Goal: Task Accomplishment & Management: Complete application form

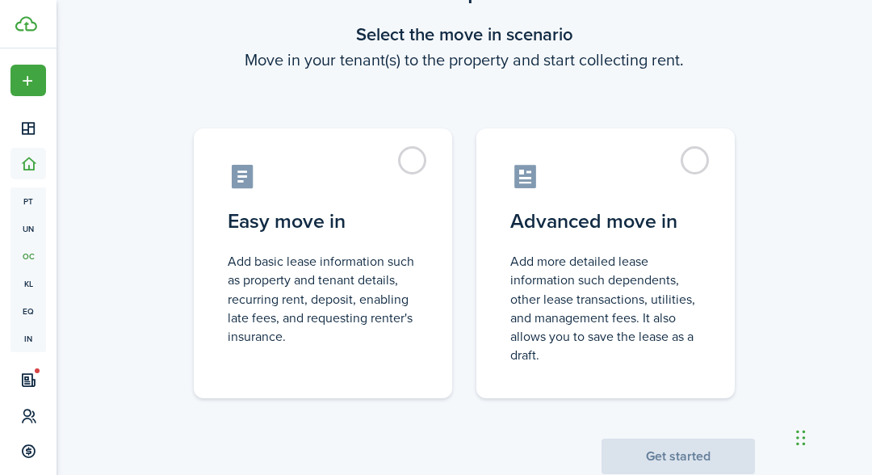
scroll to position [124, 0]
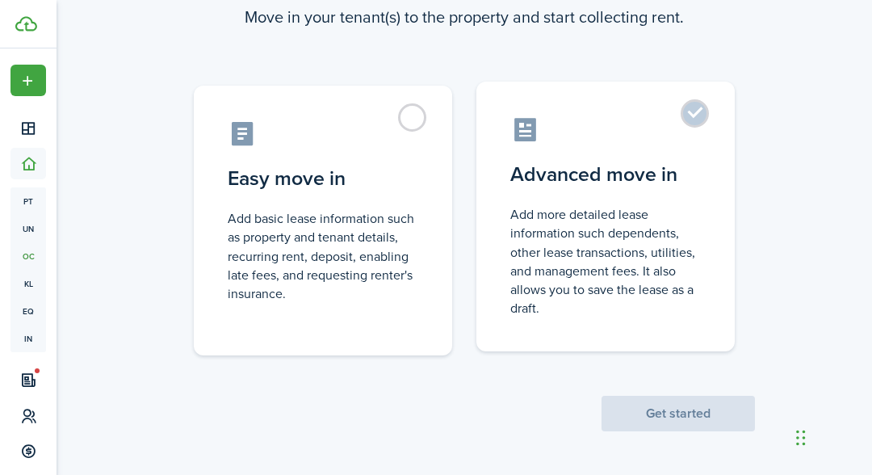
click at [707, 124] on label "Advanced move in Add more detailed lease information such dependents, other lea…" at bounding box center [605, 217] width 258 height 270
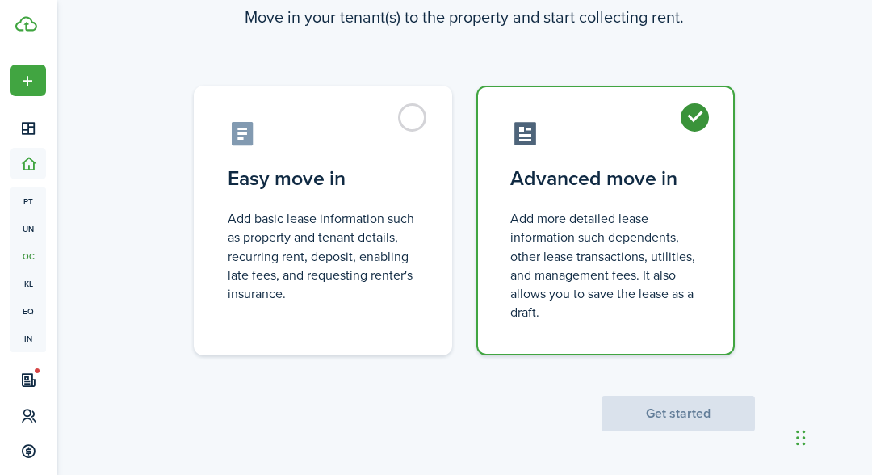
radio input "true"
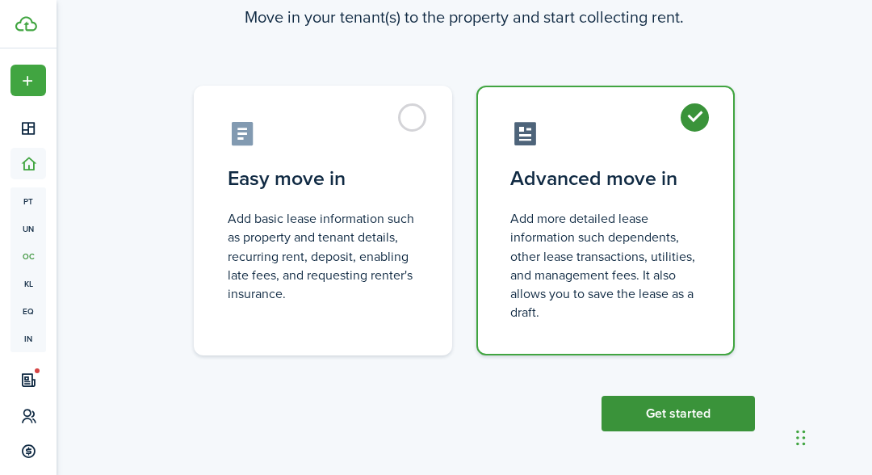
click at [736, 412] on button "Get started" at bounding box center [678, 414] width 153 height 36
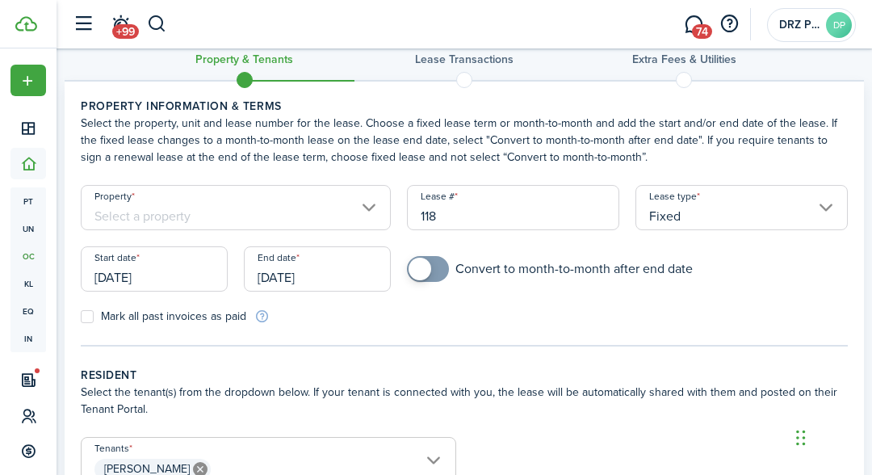
scroll to position [28, 0]
click at [454, 277] on input "checkbox" at bounding box center [550, 270] width 286 height 26
checkbox input "true"
click at [361, 216] on input "Property" at bounding box center [236, 208] width 310 height 45
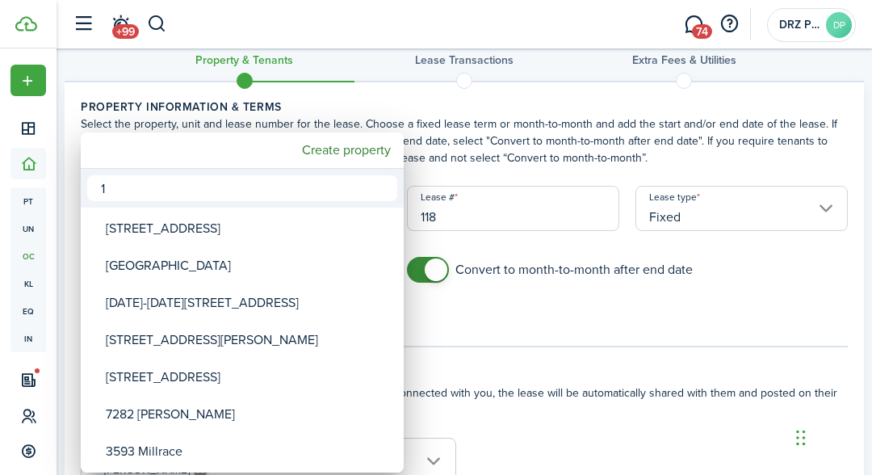
type input "11"
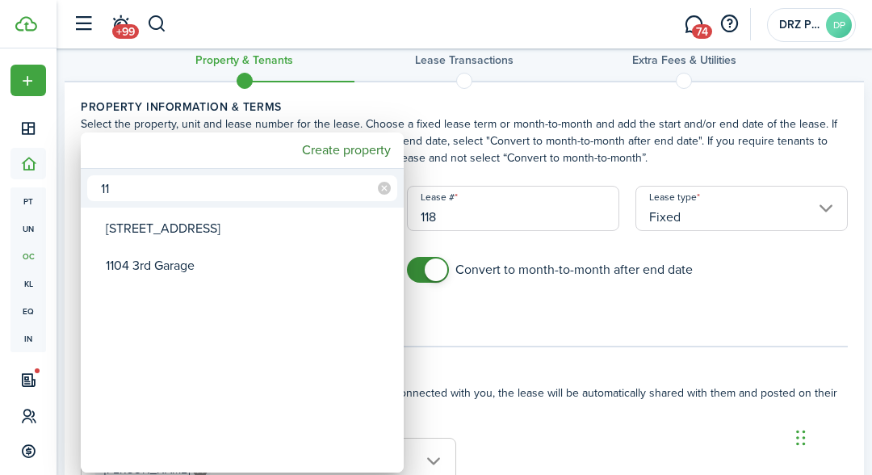
click at [170, 231] on div "[STREET_ADDRESS]" at bounding box center [249, 228] width 286 height 37
type input "[STREET_ADDRESS]"
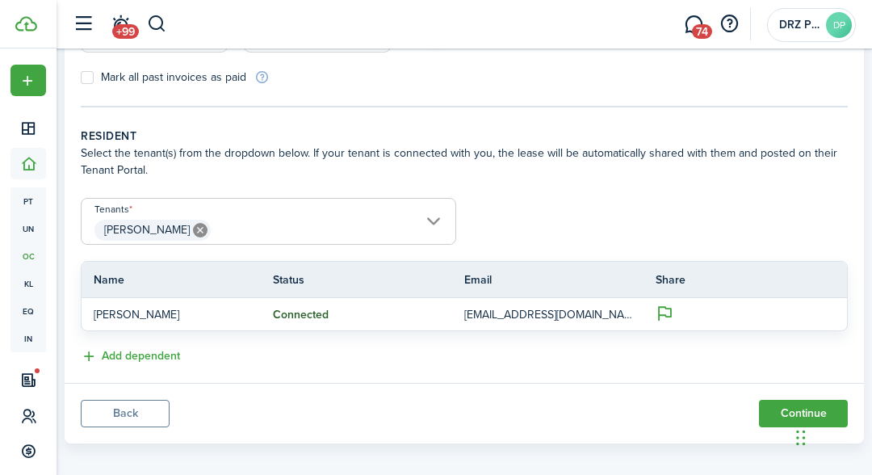
scroll to position [277, 0]
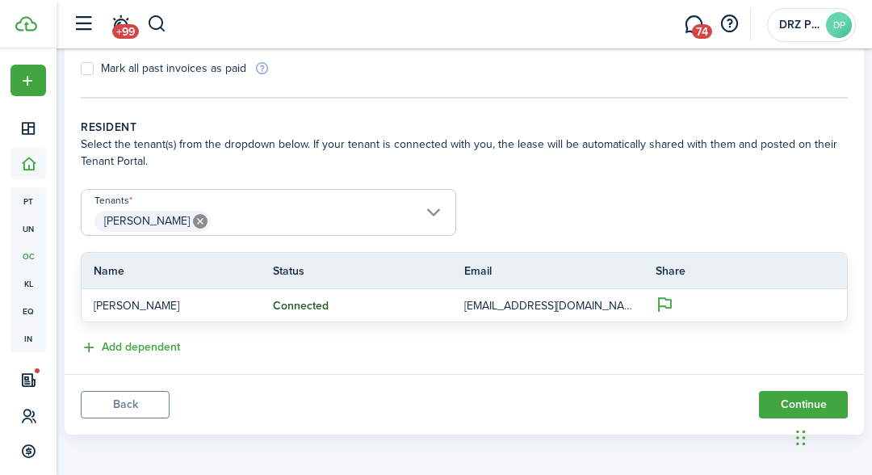
click at [426, 220] on span "[PERSON_NAME]" at bounding box center [269, 221] width 374 height 27
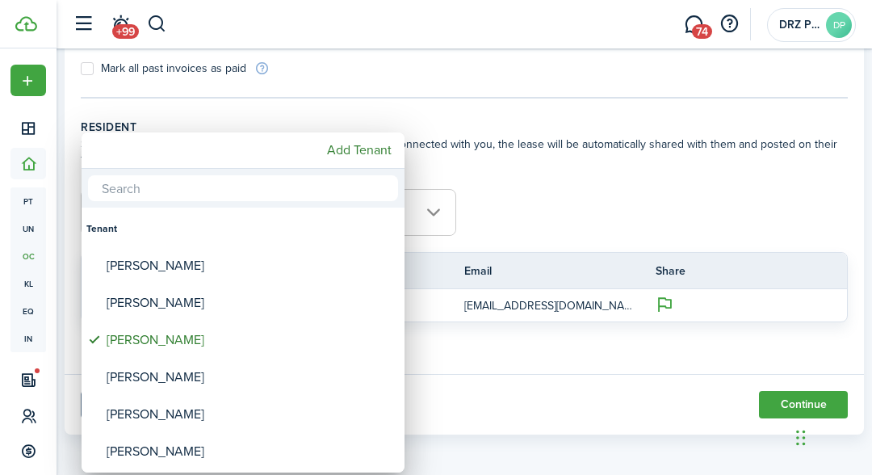
click at [167, 313] on div "[PERSON_NAME]" at bounding box center [250, 302] width 286 height 37
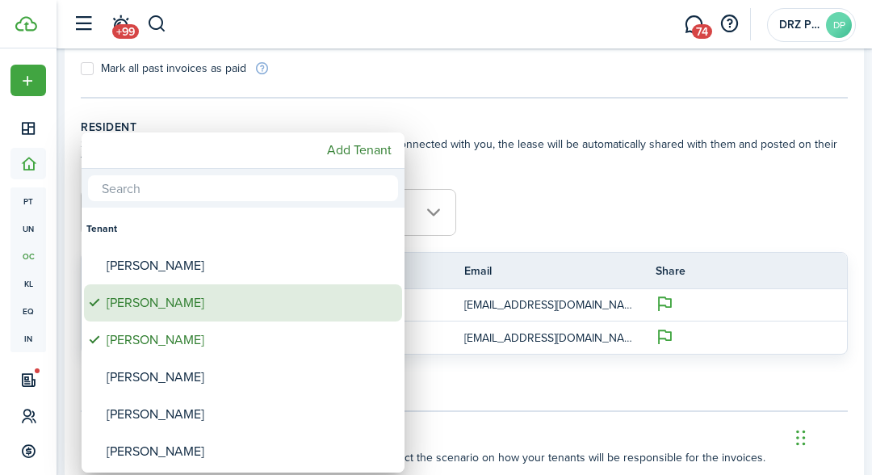
type input "[PERSON_NAME], [PERSON_NAME]"
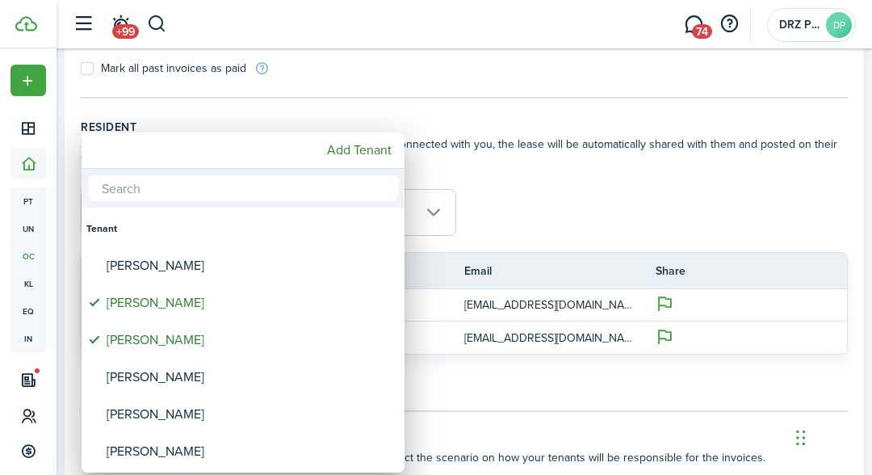
click at [576, 220] on div at bounding box center [436, 237] width 1131 height 733
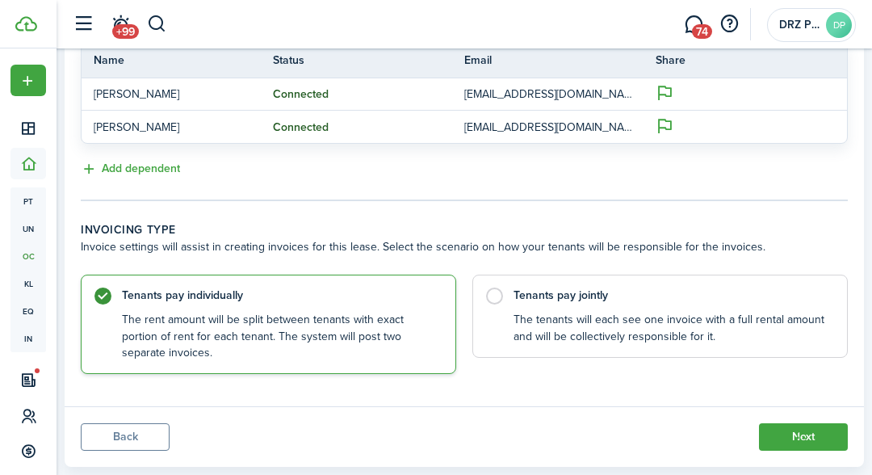
scroll to position [490, 0]
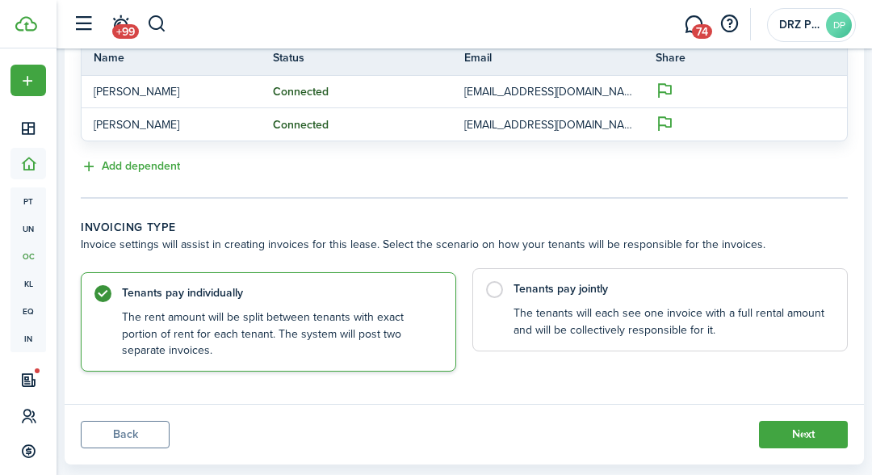
click at [761, 320] on control-radio-card-description "The tenants will each see one invoice with a full rental amount and will be col…" at bounding box center [672, 321] width 317 height 33
radio input "false"
radio input "true"
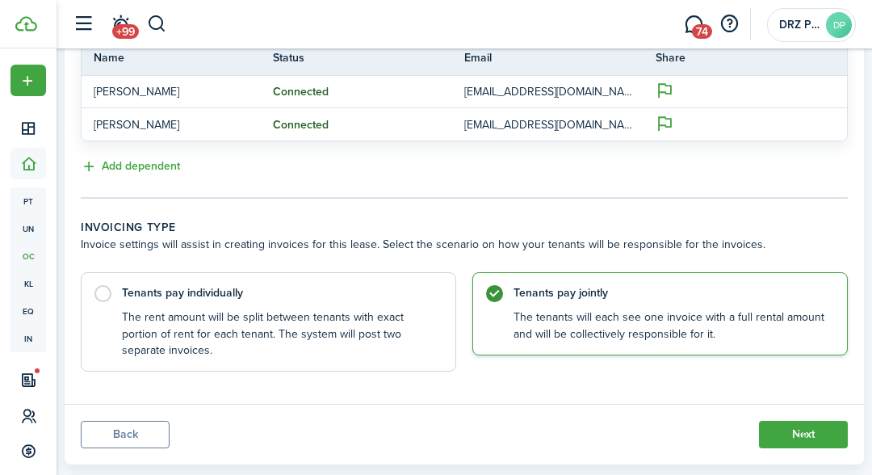
scroll to position [520, 0]
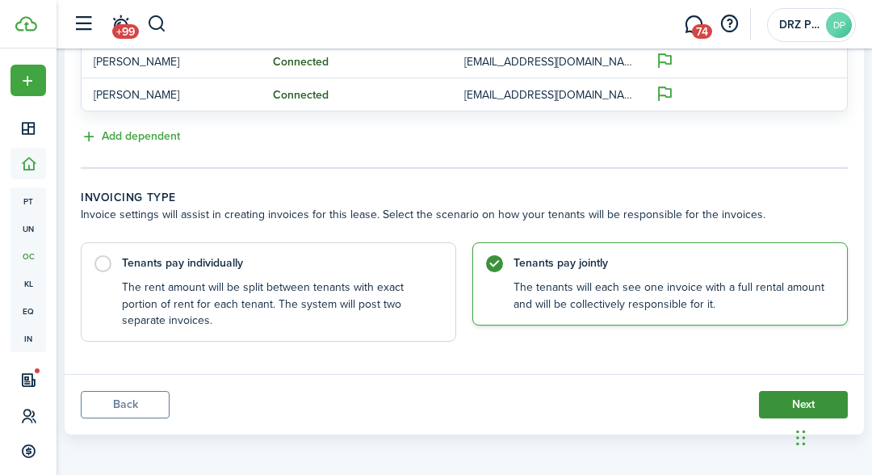
click at [791, 391] on button "Next" at bounding box center [803, 404] width 89 height 27
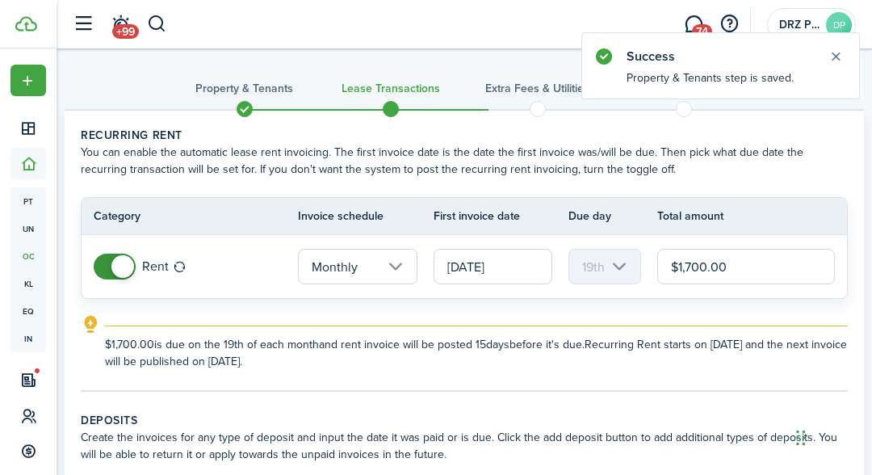
click at [736, 252] on input "$1,700.00" at bounding box center [746, 267] width 178 height 36
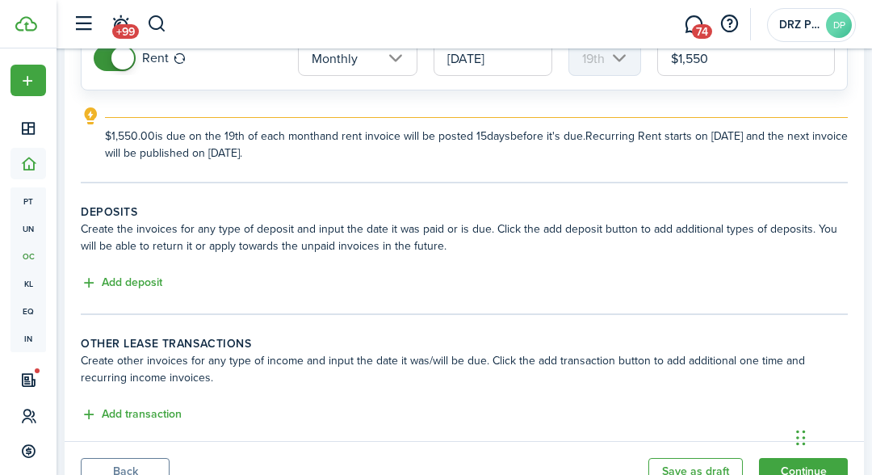
scroll to position [208, 0]
type input "$1,550.00"
click at [145, 280] on button "Add deposit" at bounding box center [122, 284] width 82 height 19
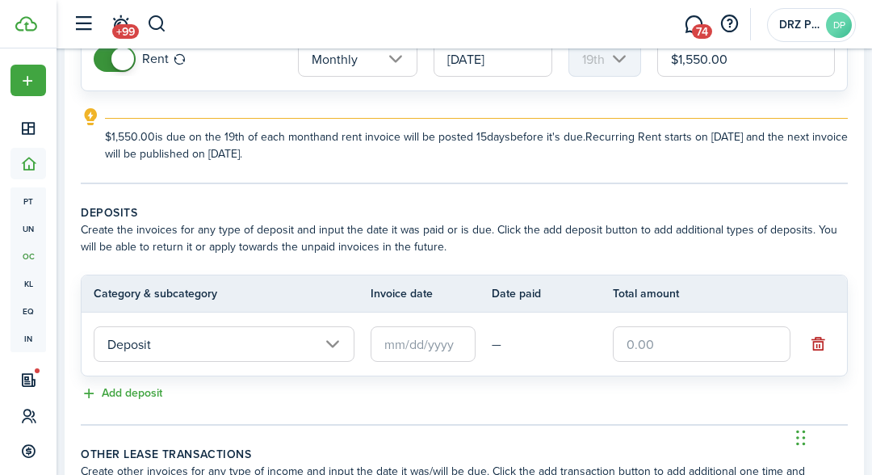
click at [417, 338] on input "text" at bounding box center [423, 344] width 105 height 36
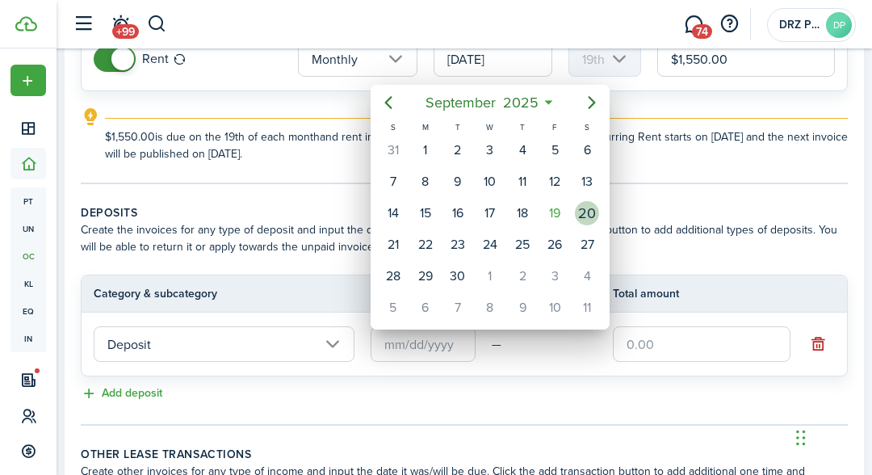
click at [585, 212] on div "20" at bounding box center [587, 213] width 24 height 24
type input "[DATE]"
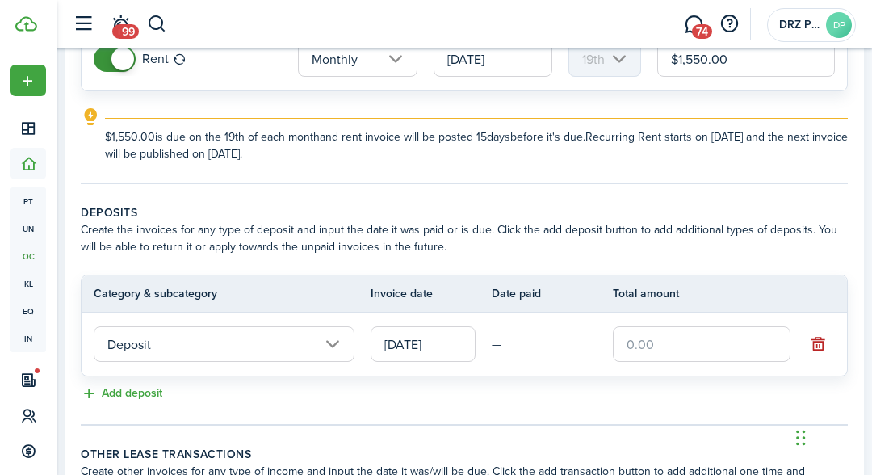
click at [657, 348] on input "text" at bounding box center [702, 344] width 178 height 36
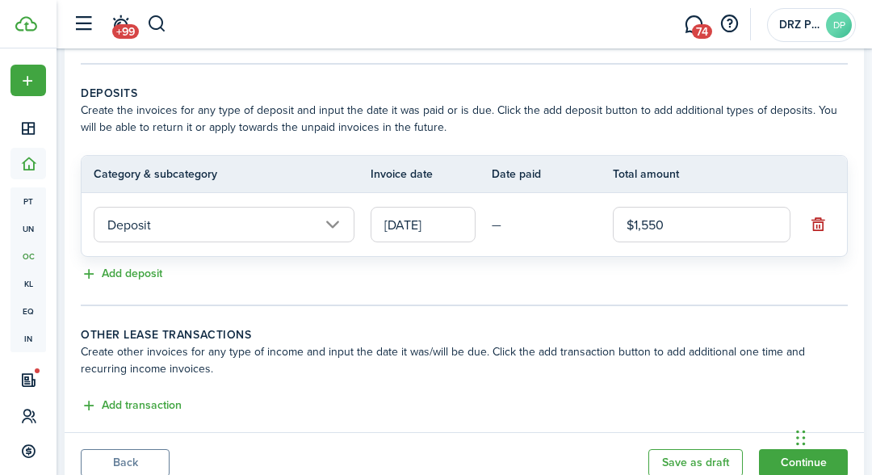
scroll to position [329, 0]
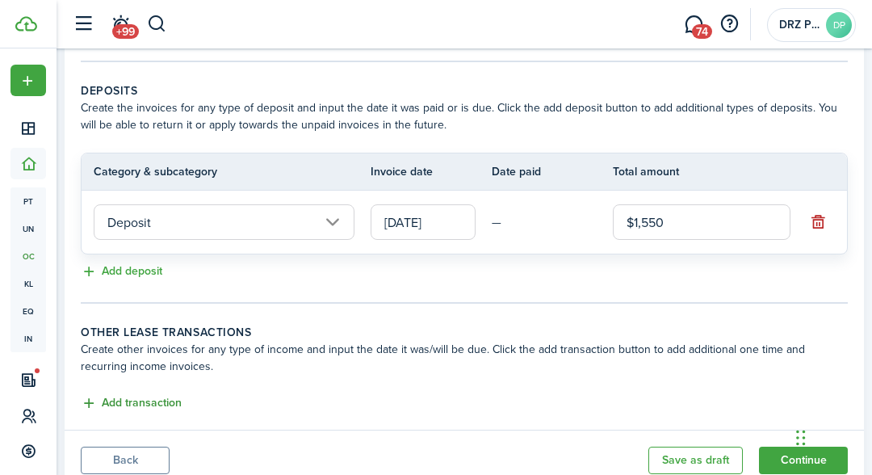
type input "$1,550.00"
click at [140, 399] on button "Add transaction" at bounding box center [131, 403] width 101 height 19
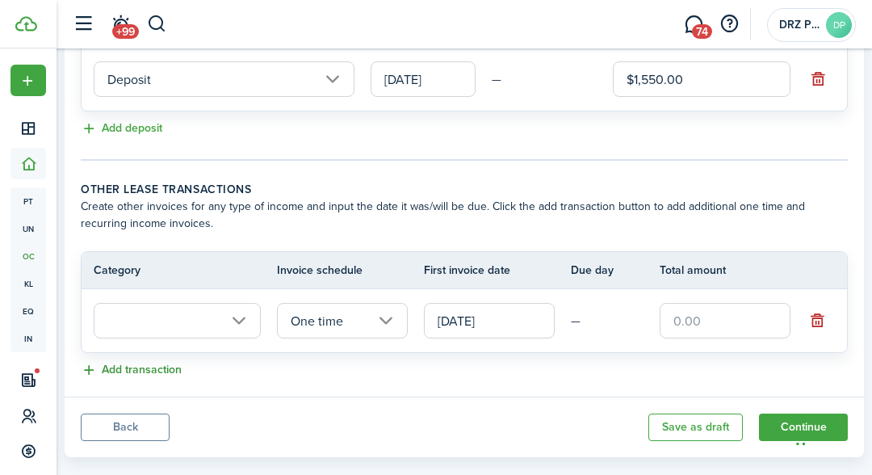
scroll to position [493, 0]
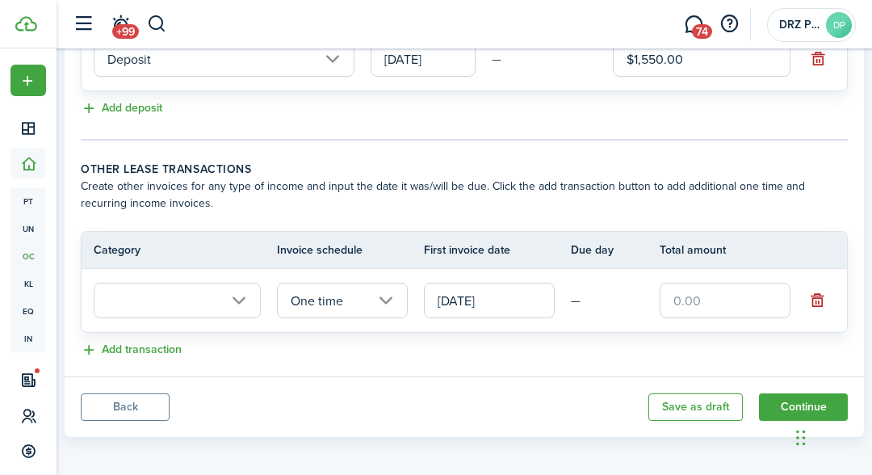
click at [246, 272] on tr "One time [DATE] —" at bounding box center [465, 300] width 766 height 63
click at [233, 298] on input "text" at bounding box center [177, 301] width 167 height 36
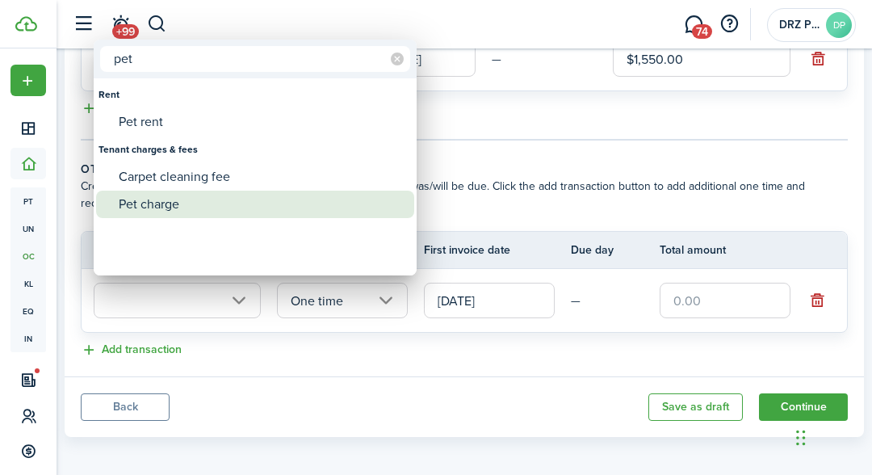
type input "pet"
click at [197, 203] on div "Pet charge" at bounding box center [262, 204] width 286 height 27
type input "Tenant charges & fees / Pet charge"
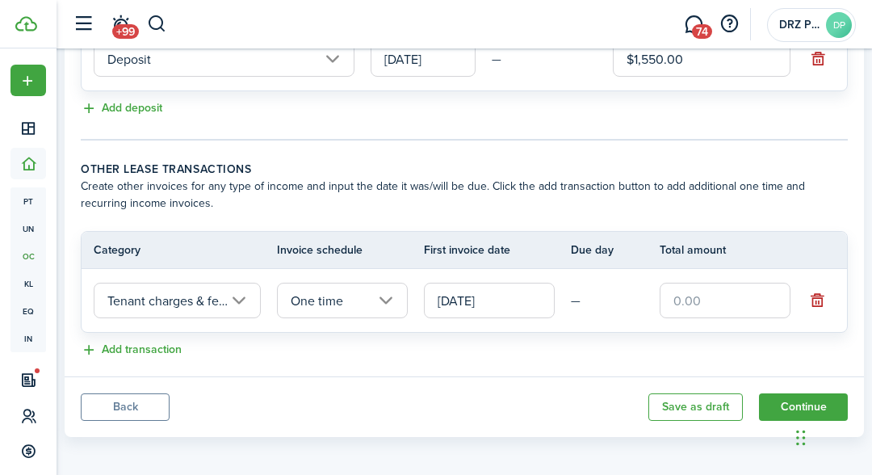
scroll to position [0, 71]
click at [697, 302] on input "text" at bounding box center [725, 301] width 131 height 36
click at [512, 293] on input "[DATE]" at bounding box center [489, 301] width 131 height 36
type input "$150.00"
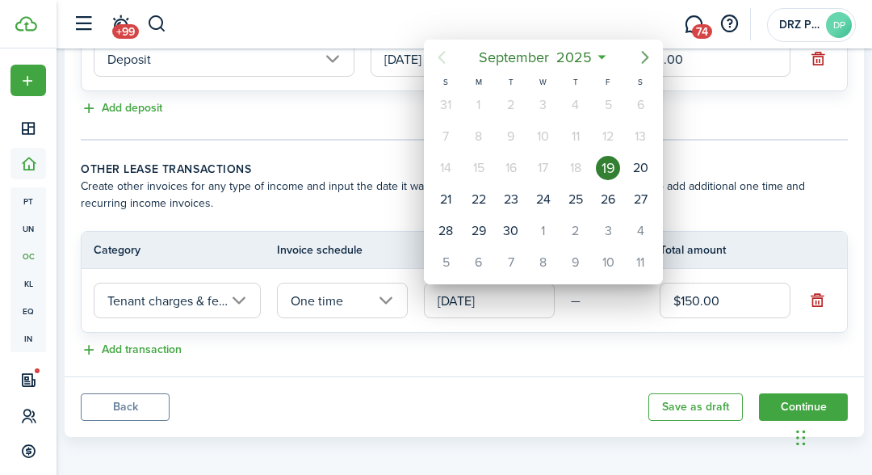
click at [646, 58] on icon "Next page" at bounding box center [645, 57] width 7 height 13
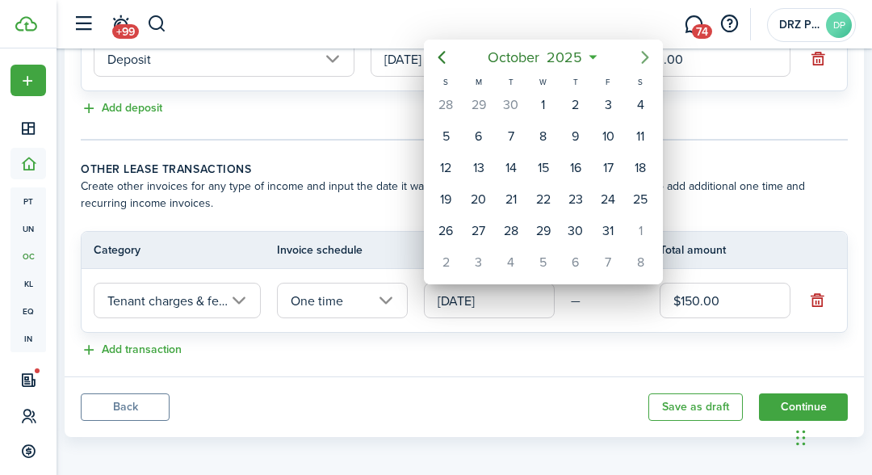
click at [646, 58] on icon "Next page" at bounding box center [645, 57] width 7 height 13
click at [474, 258] on div "1" at bounding box center [479, 262] width 24 height 24
type input "[DATE]"
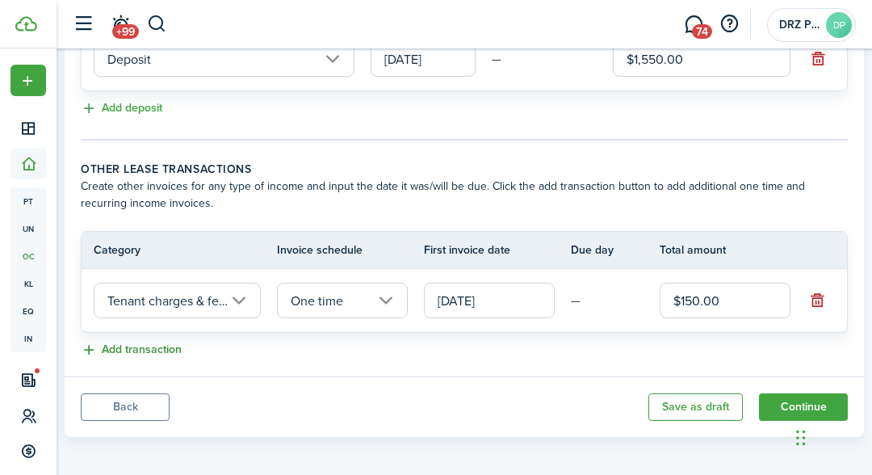
click at [154, 349] on button "Add transaction" at bounding box center [131, 350] width 101 height 19
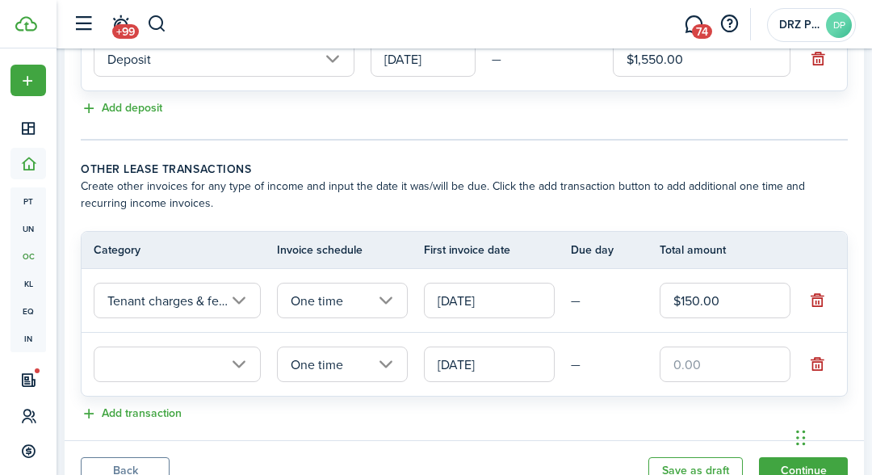
click at [234, 364] on input "text" at bounding box center [177, 364] width 167 height 36
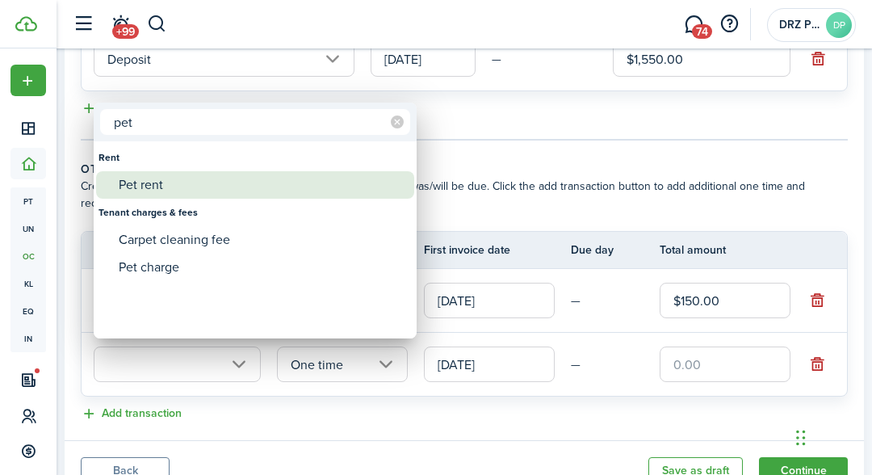
type input "pet"
click at [157, 186] on div "Pet rent" at bounding box center [262, 184] width 286 height 27
type input "Rent / Pet rent"
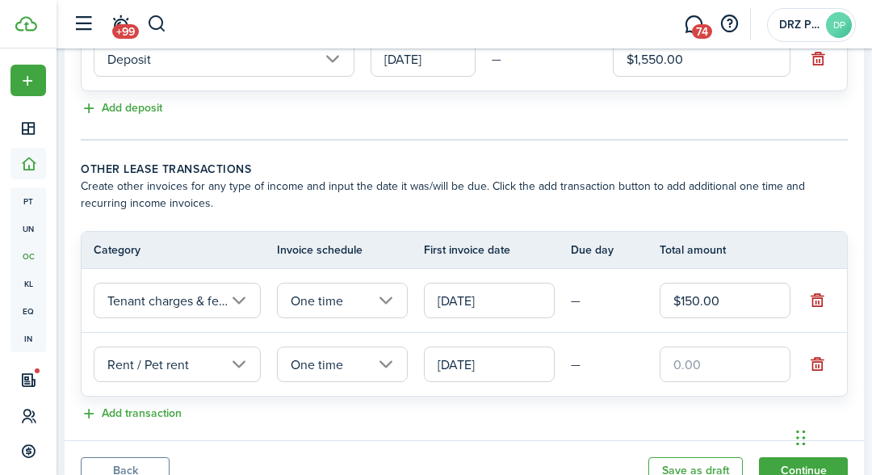
click at [703, 363] on input "text" at bounding box center [725, 364] width 131 height 36
type input "$20.00"
click at [757, 292] on input "$150.00" at bounding box center [725, 301] width 131 height 36
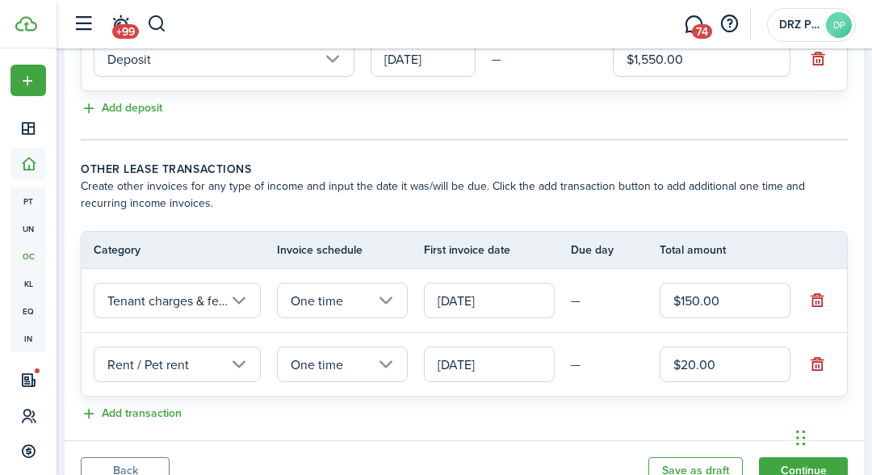
click at [757, 292] on input "$150.00" at bounding box center [725, 301] width 131 height 36
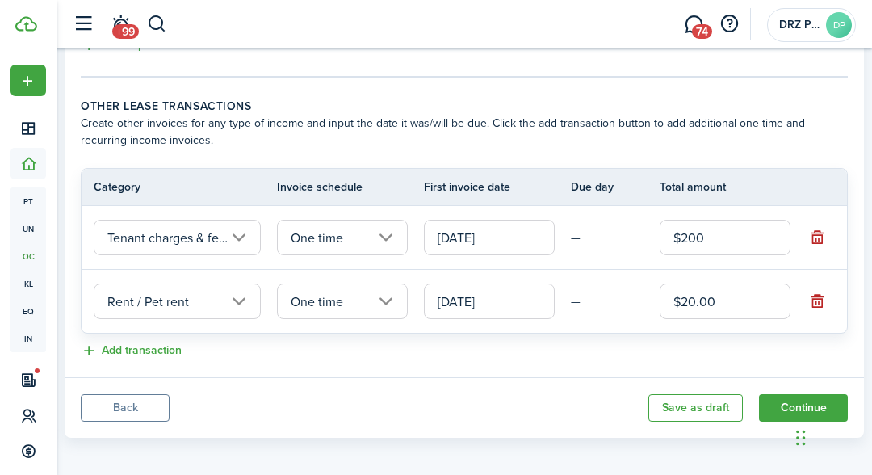
type input "$200.00"
click at [803, 413] on div "Chat Widget" at bounding box center [831, 436] width 81 height 78
click at [787, 395] on button "Continue" at bounding box center [803, 407] width 89 height 27
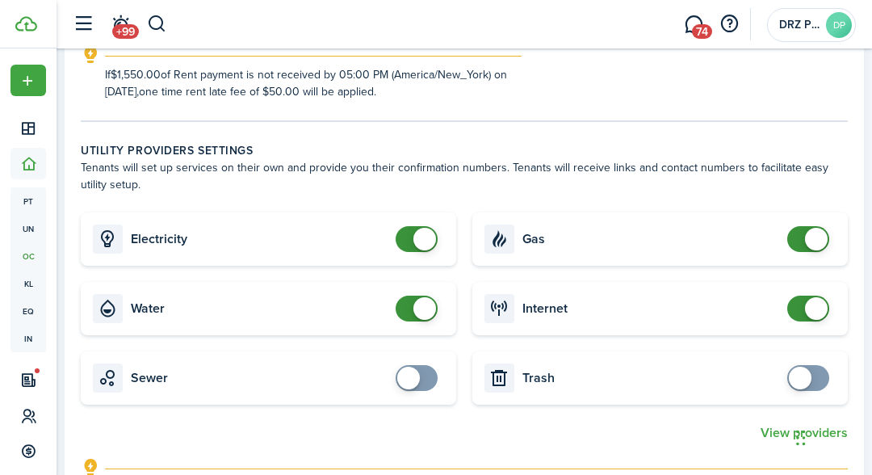
scroll to position [469, 0]
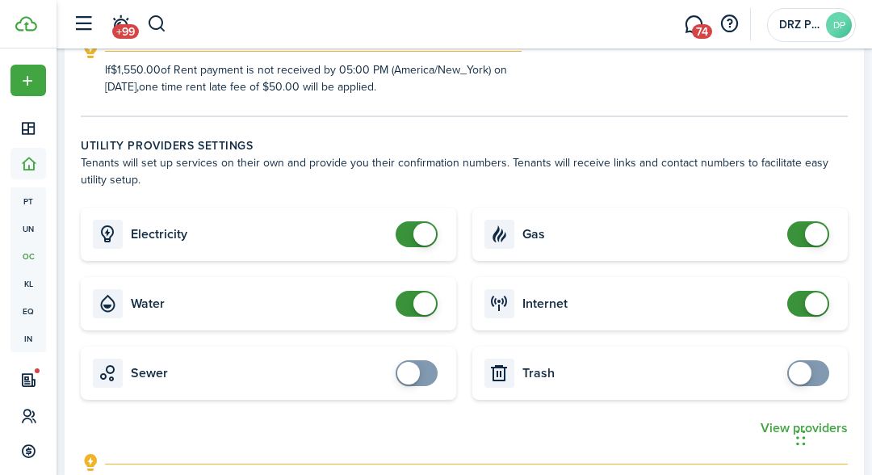
checkbox input "true"
click at [415, 367] on span at bounding box center [408, 373] width 23 height 23
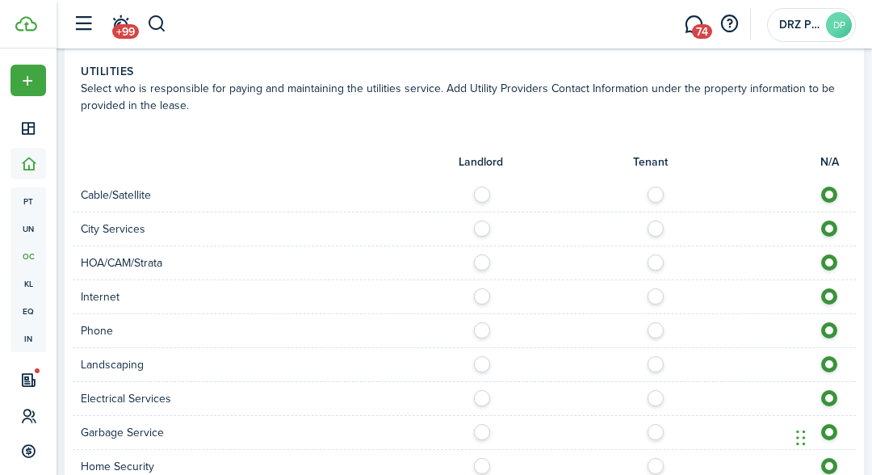
scroll to position [957, 0]
click at [658, 194] on label at bounding box center [660, 190] width 28 height 8
radio input "true"
click at [478, 228] on label at bounding box center [486, 224] width 28 height 8
radio input "true"
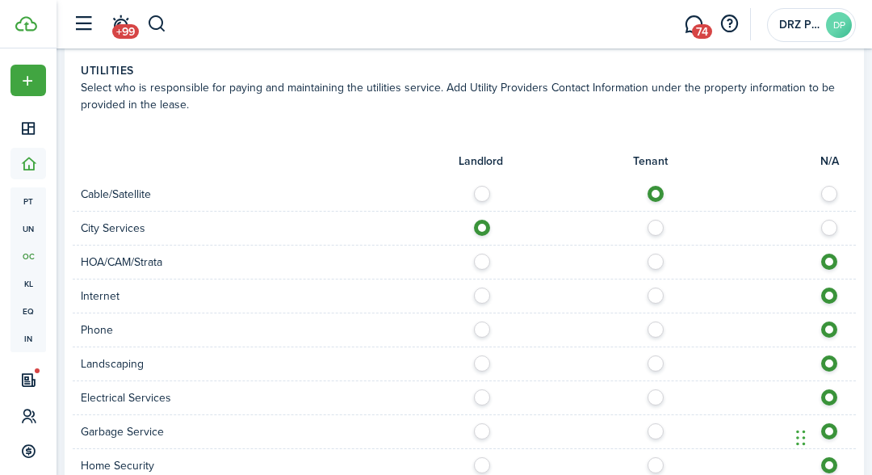
click at [660, 296] on label at bounding box center [660, 291] width 28 height 8
radio input "true"
click at [657, 329] on label at bounding box center [660, 325] width 28 height 8
radio input "true"
click at [486, 359] on label at bounding box center [486, 359] width 28 height 8
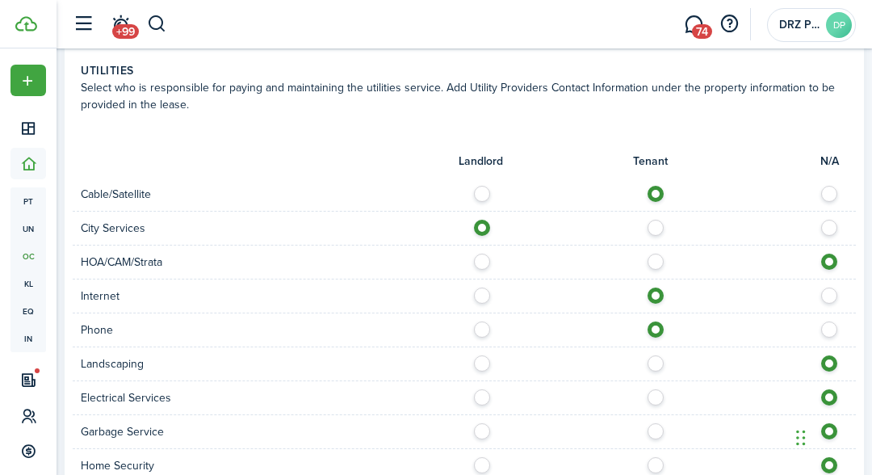
radio input "true"
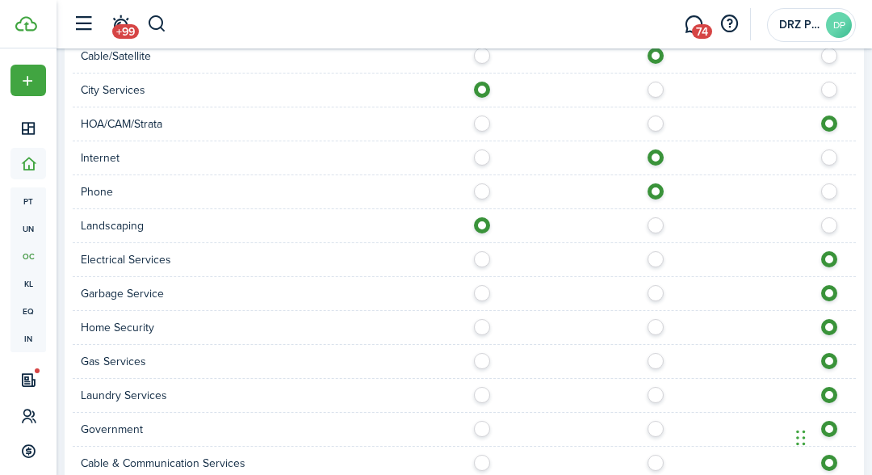
scroll to position [1094, 0]
click at [655, 258] on label at bounding box center [660, 256] width 28 height 8
radio input "true"
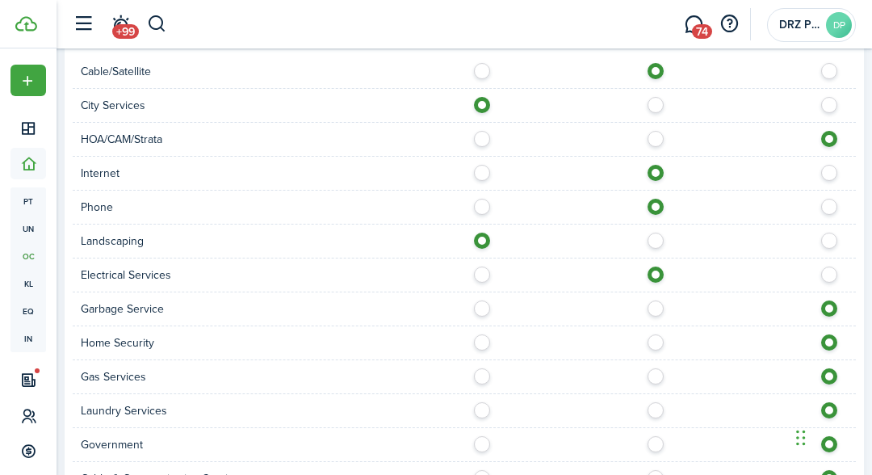
scroll to position [1083, 0]
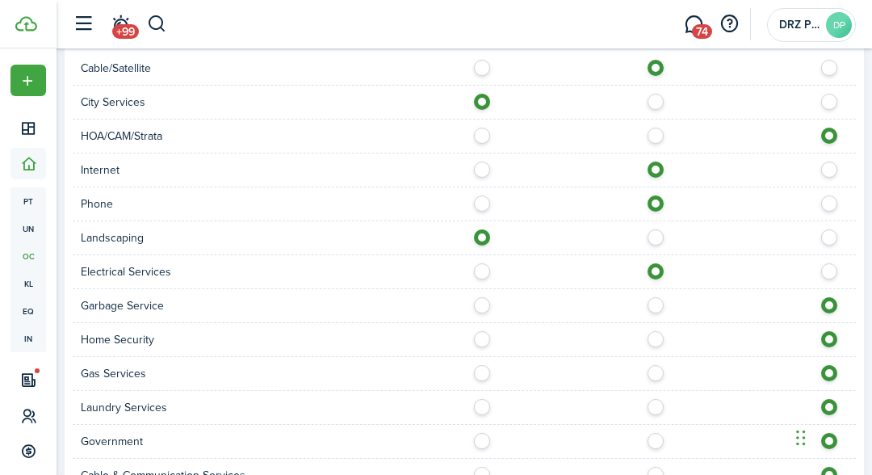
click at [652, 305] on label at bounding box center [660, 301] width 28 height 8
radio input "true"
click at [482, 302] on label at bounding box center [486, 301] width 28 height 8
radio input "true"
click at [655, 339] on label at bounding box center [660, 335] width 28 height 8
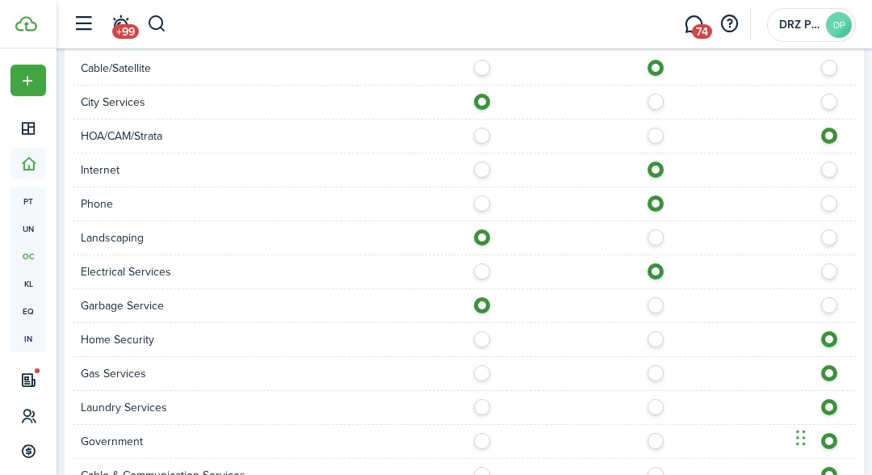
radio input "true"
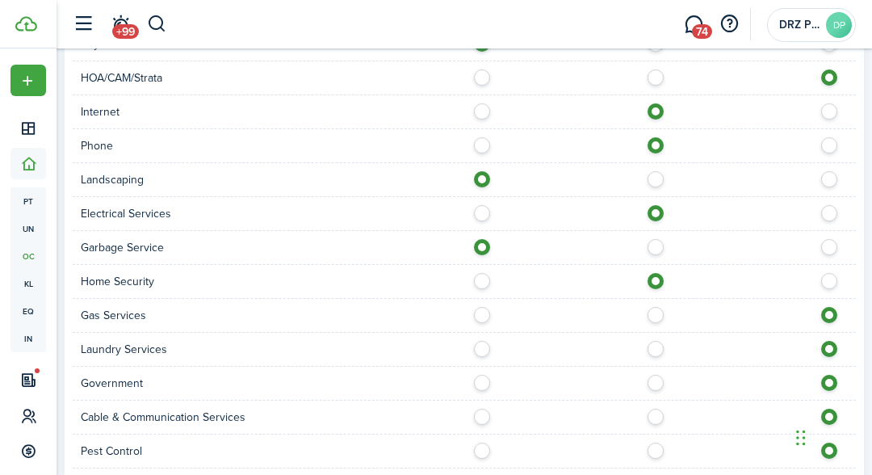
scroll to position [1139, 0]
click at [655, 315] on label at bounding box center [660, 312] width 28 height 8
radio input "true"
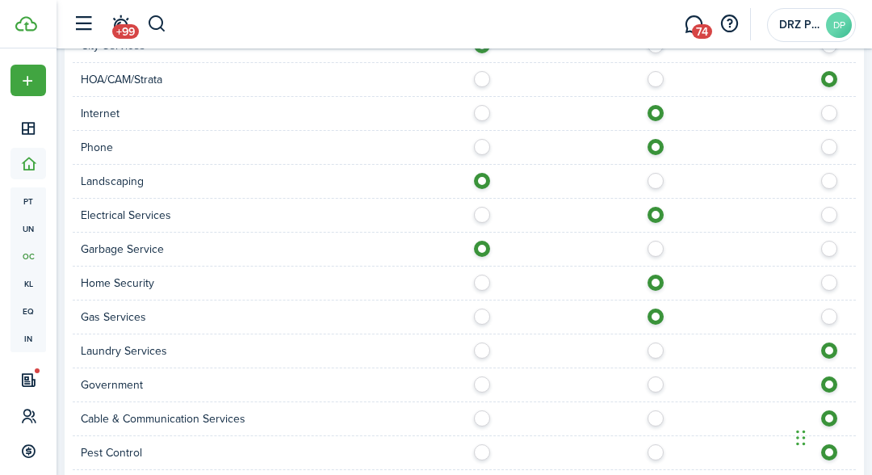
click at [663, 343] on label at bounding box center [660, 346] width 28 height 8
radio input "true"
click at [492, 376] on label at bounding box center [486, 380] width 28 height 8
radio input "true"
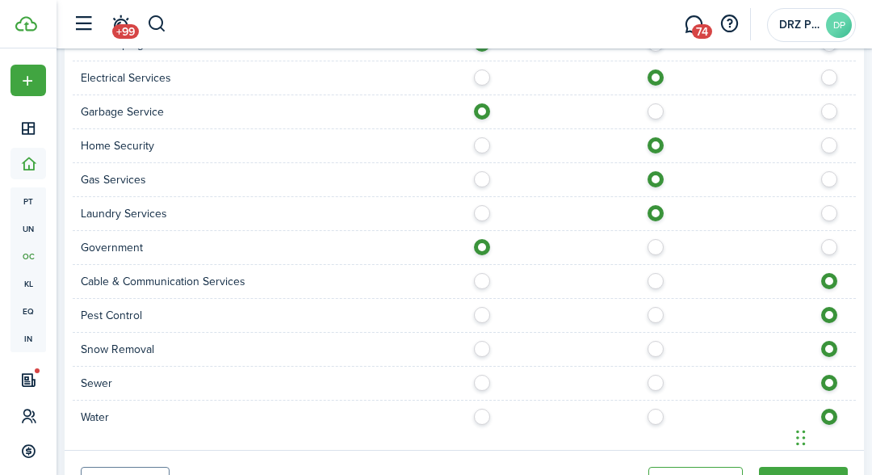
scroll to position [1277, 0]
click at [658, 279] on label at bounding box center [660, 277] width 28 height 8
radio input "true"
click at [485, 318] on div "Pest Control" at bounding box center [464, 316] width 783 height 34
click at [485, 307] on label at bounding box center [486, 311] width 28 height 8
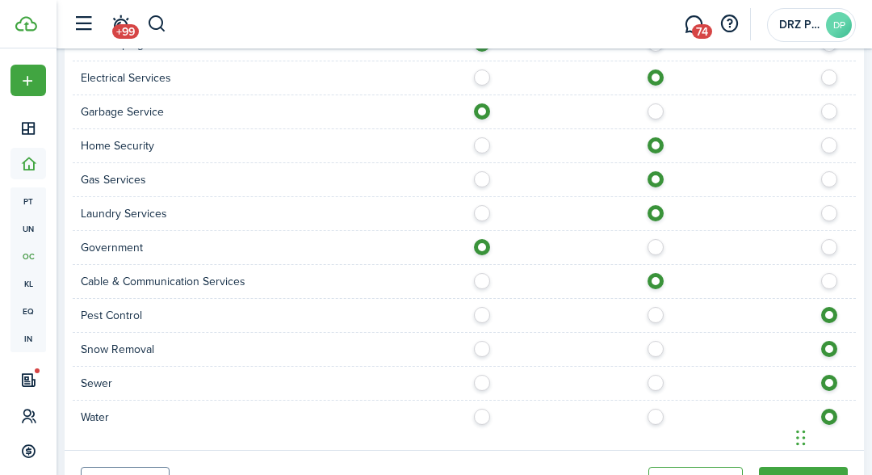
radio input "true"
click at [658, 344] on label at bounding box center [660, 345] width 28 height 8
radio input "true"
click at [661, 381] on div at bounding box center [660, 383] width 392 height 17
click at [660, 409] on label at bounding box center [660, 413] width 28 height 8
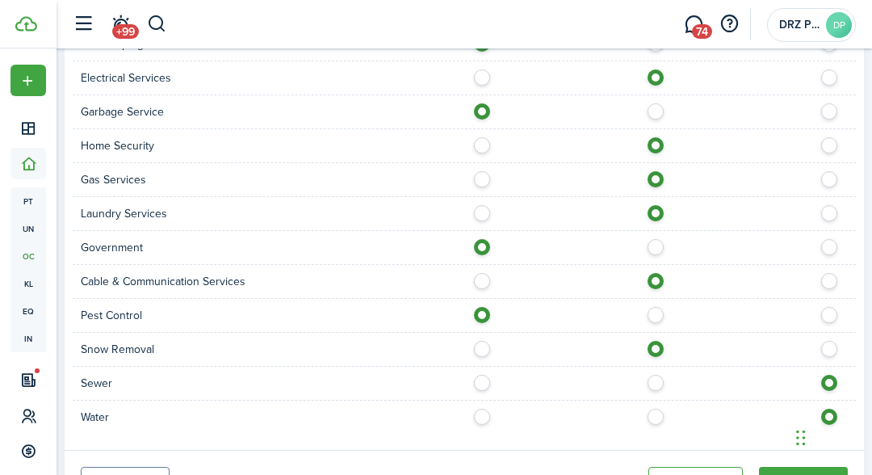
radio input "true"
click at [659, 375] on label at bounding box center [660, 379] width 28 height 8
radio input "true"
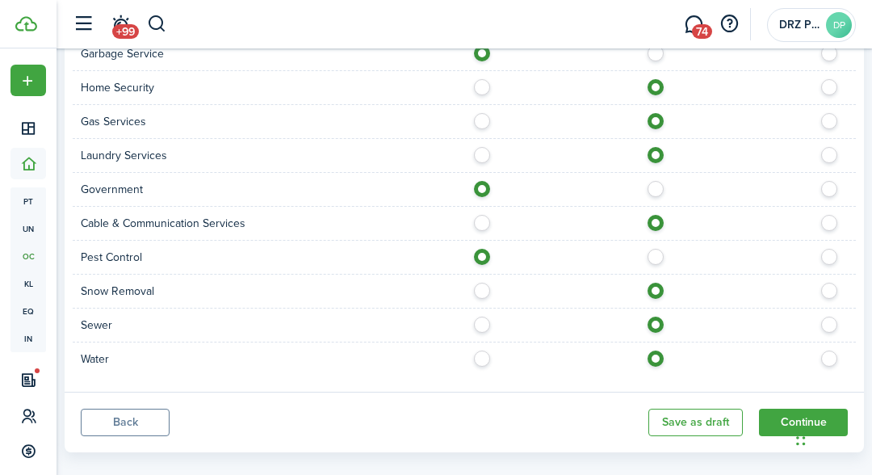
scroll to position [1348, 0]
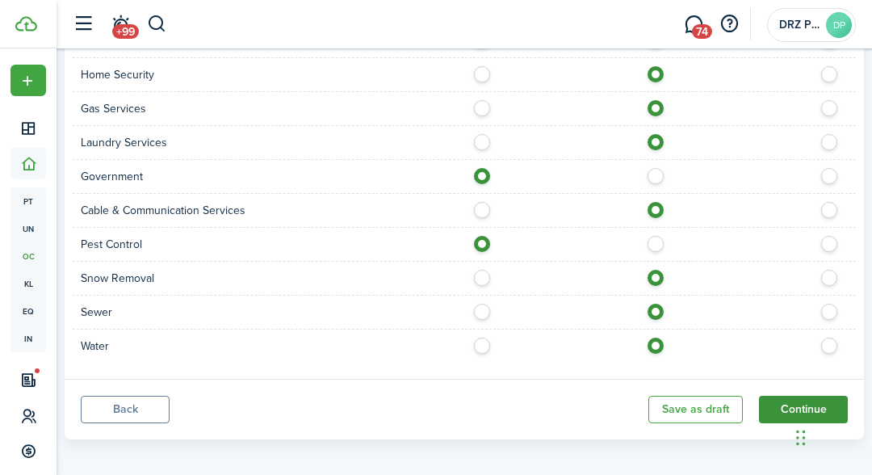
click at [788, 408] on button "Continue" at bounding box center [803, 409] width 89 height 27
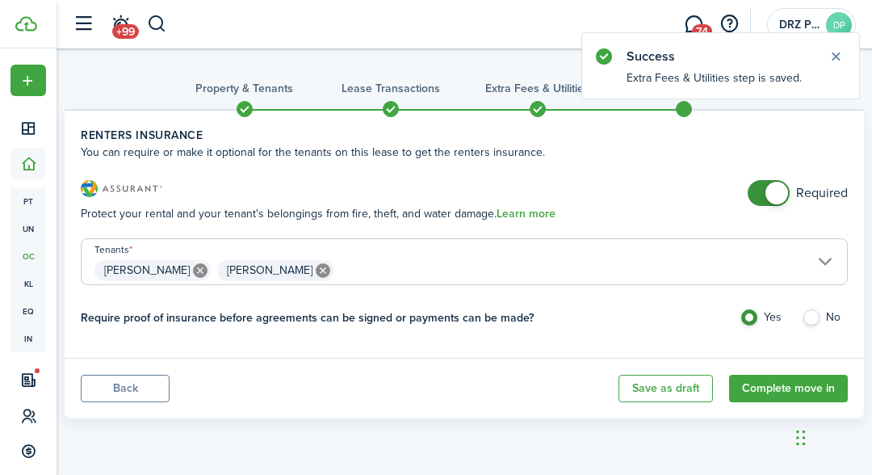
checkbox input "false"
click at [768, 182] on span at bounding box center [769, 193] width 16 height 26
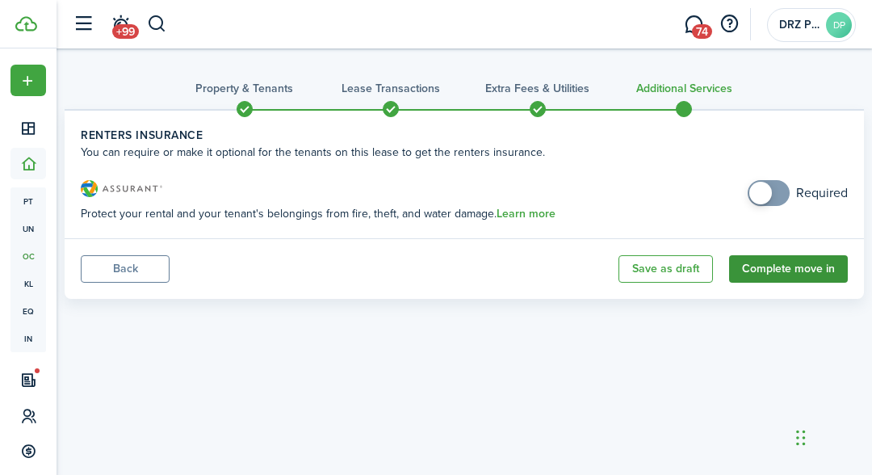
click at [780, 267] on button "Complete move in" at bounding box center [788, 268] width 119 height 27
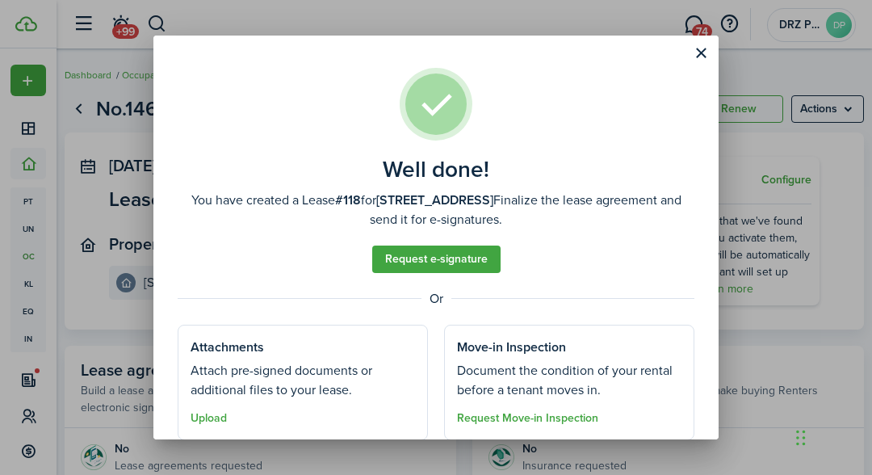
scroll to position [52, 0]
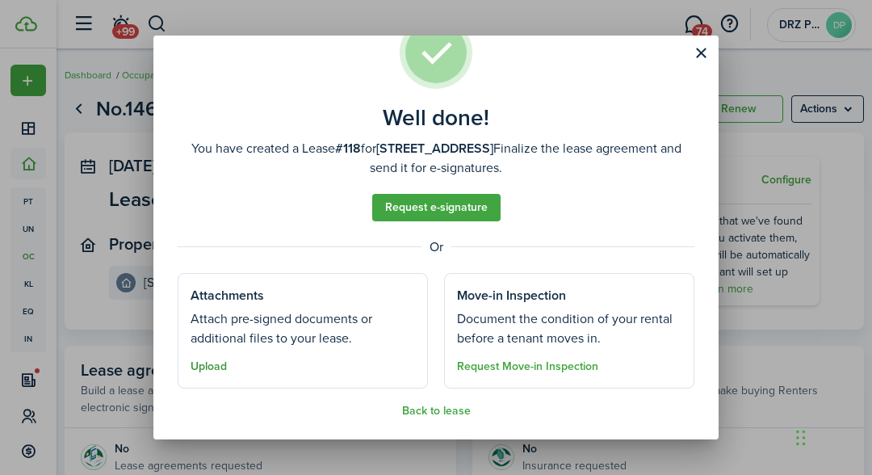
click at [211, 363] on button "Upload" at bounding box center [209, 366] width 36 height 13
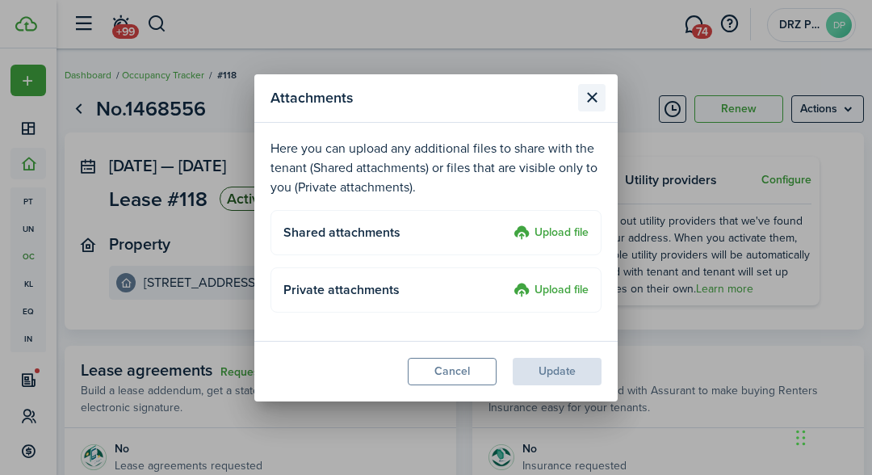
click at [590, 103] on button "Close modal" at bounding box center [591, 97] width 27 height 27
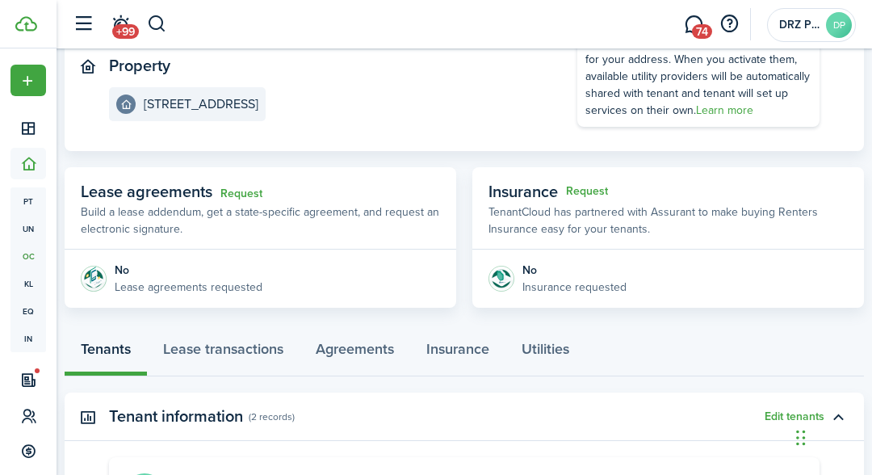
scroll to position [182, 0]
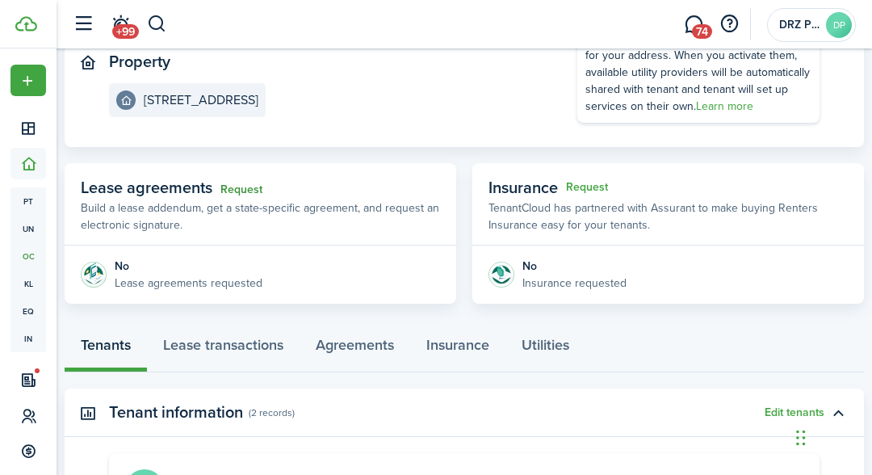
click at [241, 188] on link "Request" at bounding box center [241, 189] width 42 height 13
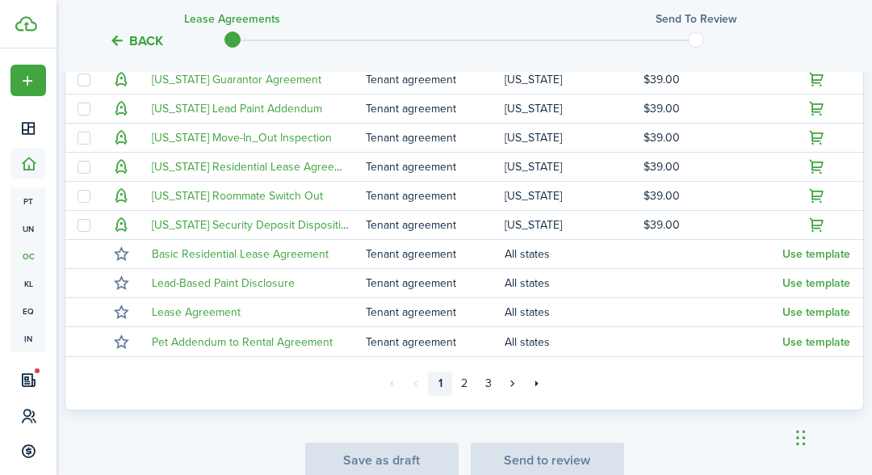
scroll to position [467, 0]
click at [491, 377] on link "3" at bounding box center [488, 382] width 24 height 24
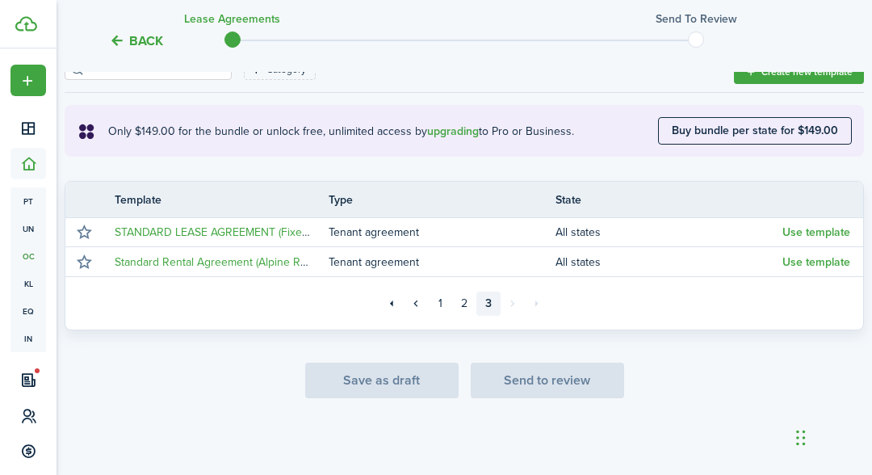
scroll to position [252, 0]
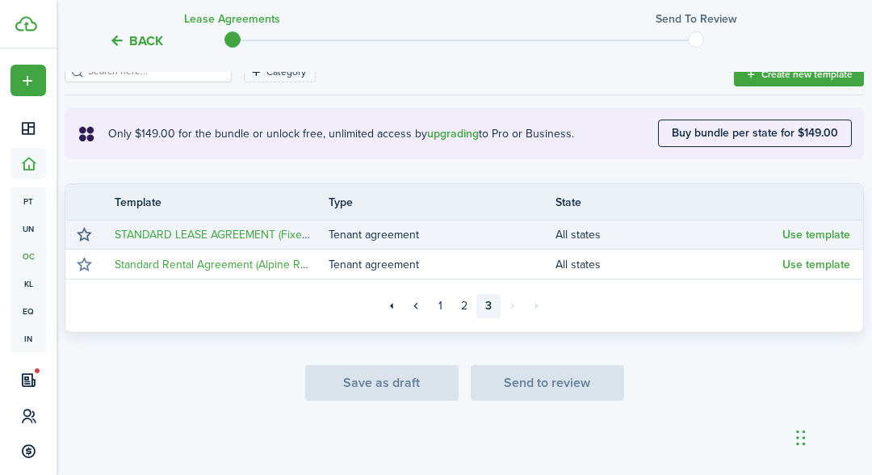
click at [78, 235] on button "button" at bounding box center [84, 235] width 23 height 23
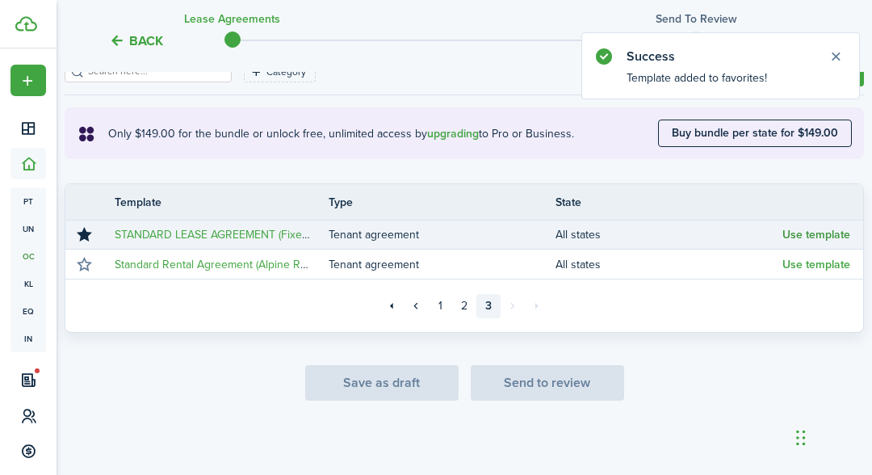
click at [826, 236] on button "Use template" at bounding box center [816, 235] width 68 height 13
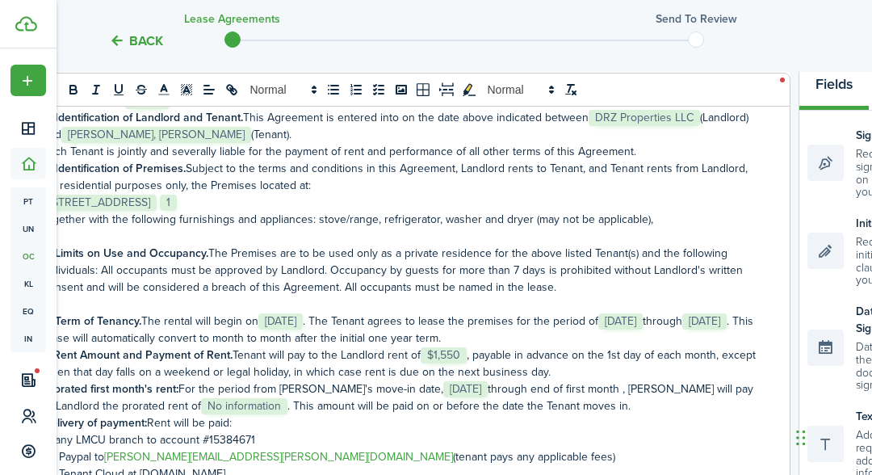
scroll to position [160, 0]
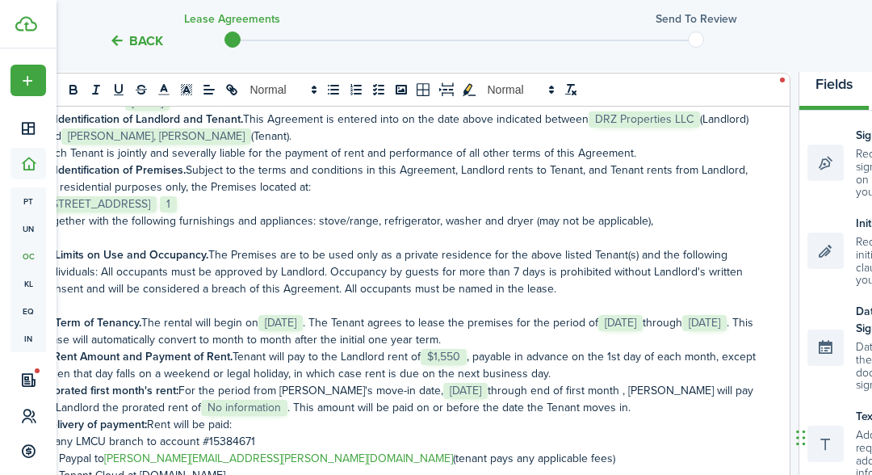
click at [623, 208] on p "﻿ [STREET_ADDRESS] ﻿ ﻿ 1 ﻿" at bounding box center [400, 203] width 715 height 17
click at [668, 220] on p "together with the following furnishings and appliances: stove/range, refrigerat…" at bounding box center [400, 220] width 715 height 17
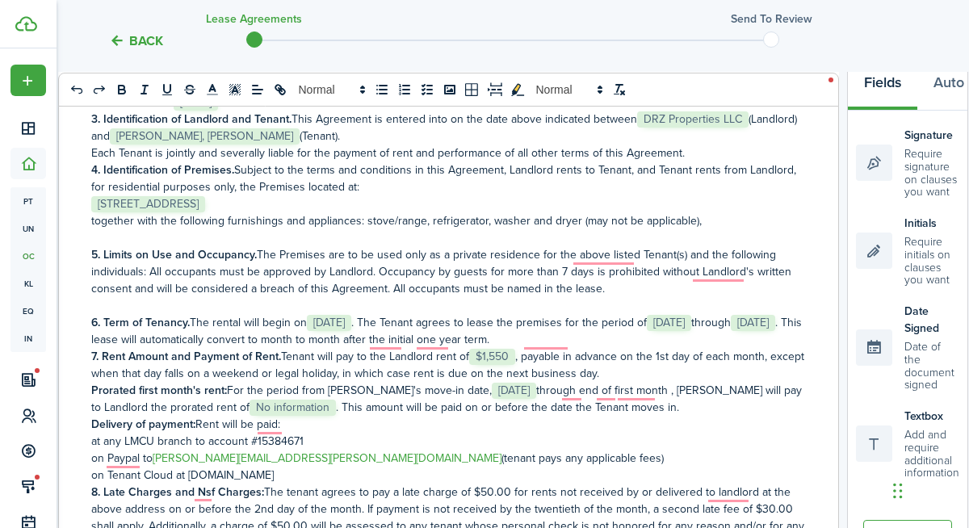
click at [701, 221] on p "together with the following furnishings and appliances: stove/range, refrigerat…" at bounding box center [448, 220] width 715 height 17
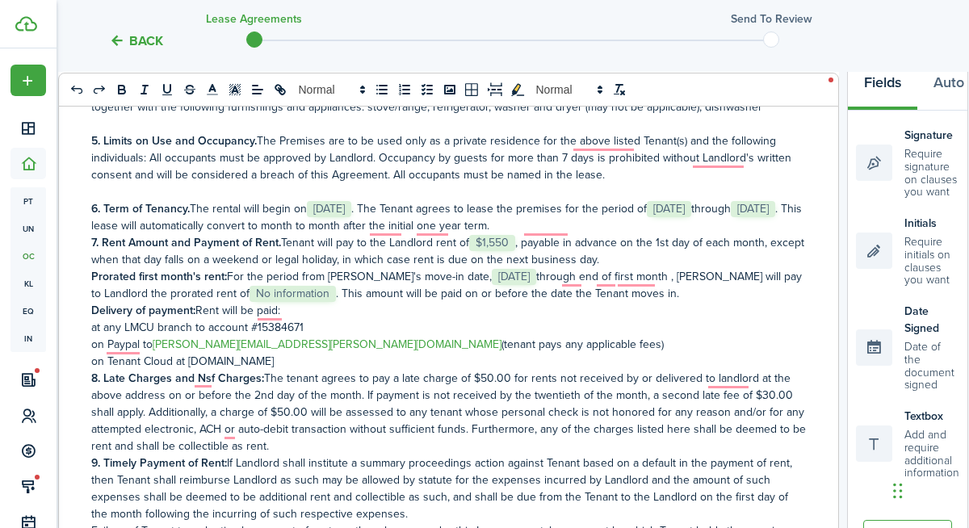
scroll to position [163, 0]
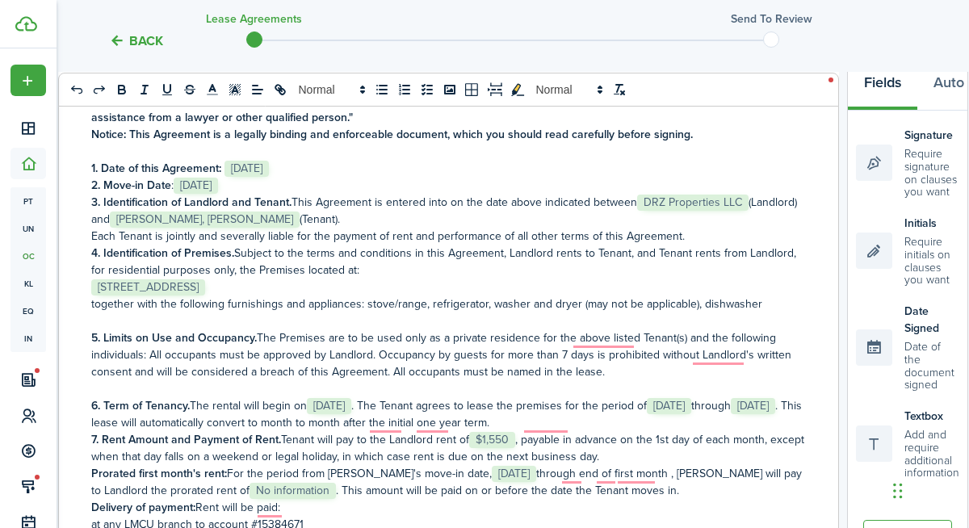
click at [401, 194] on p "3. Identification of Landlord and Tenant. This Agreement is entered into on the…" at bounding box center [448, 211] width 715 height 34
click at [143, 49] on button "Back" at bounding box center [136, 40] width 54 height 17
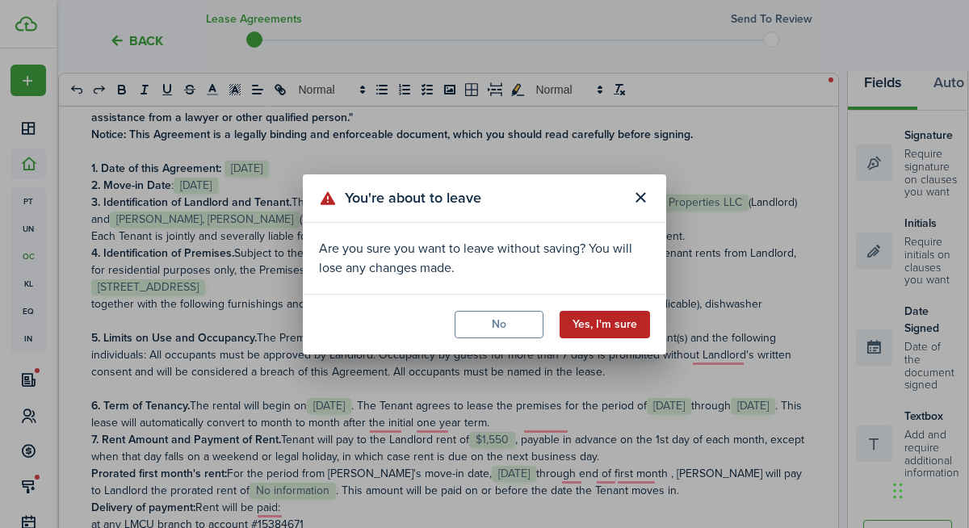
click at [623, 321] on button "Yes, I'm sure" at bounding box center [605, 324] width 90 height 27
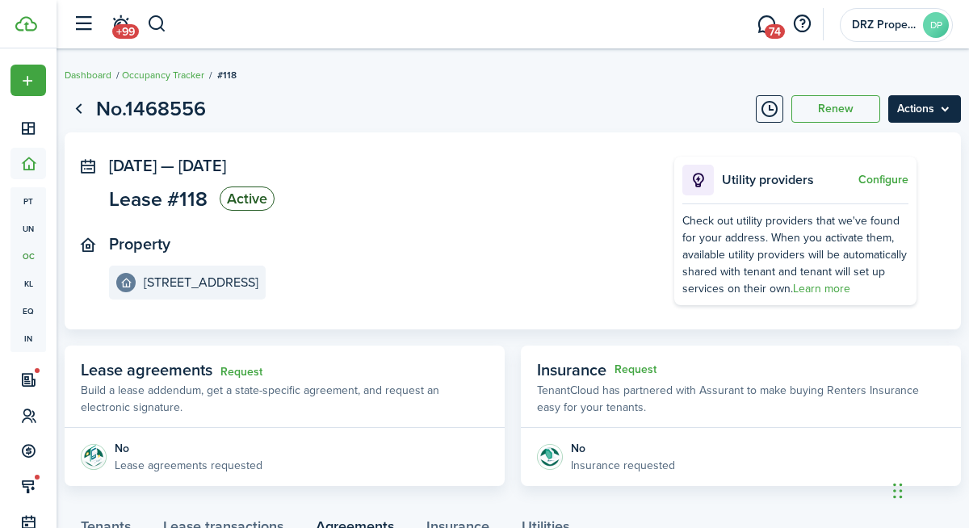
click at [871, 118] on menu-btn "Actions" at bounding box center [924, 108] width 73 height 27
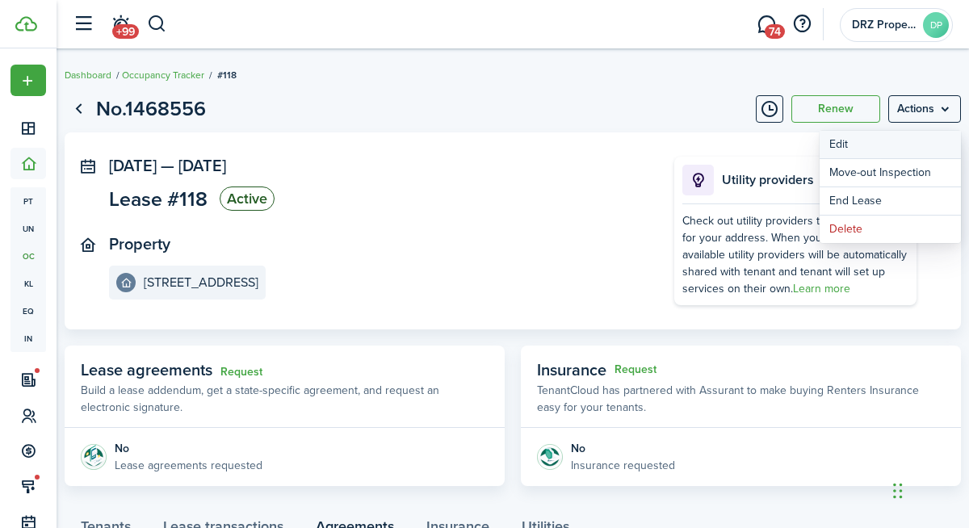
click at [871, 151] on button "Edit" at bounding box center [890, 144] width 141 height 27
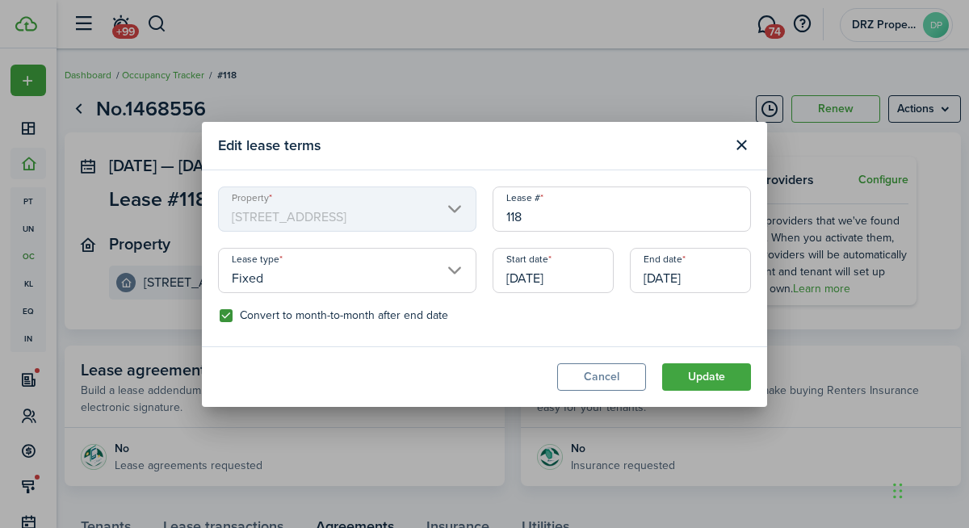
click at [578, 275] on input "[DATE]" at bounding box center [553, 270] width 121 height 45
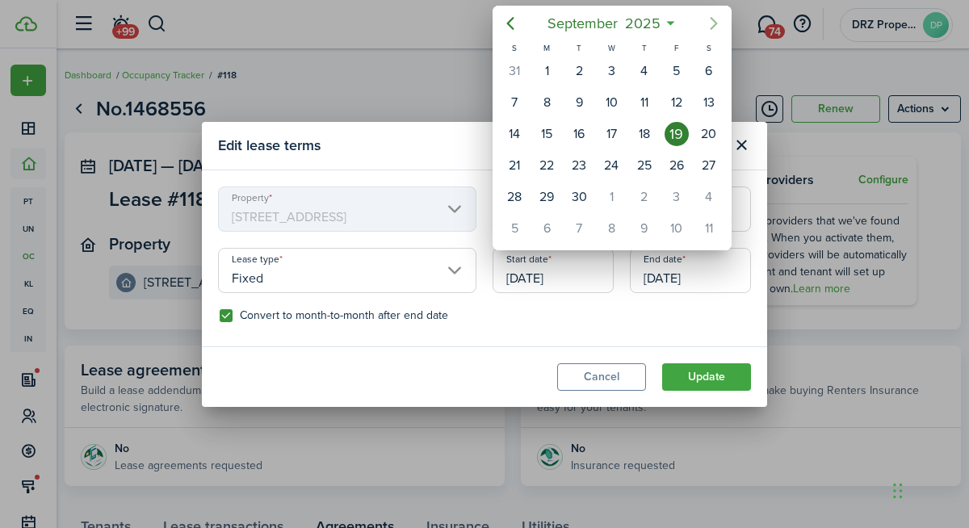
click at [713, 31] on icon "Next page" at bounding box center [713, 23] width 19 height 19
click at [552, 73] on div "1" at bounding box center [547, 71] width 24 height 24
type input "[DATE]"
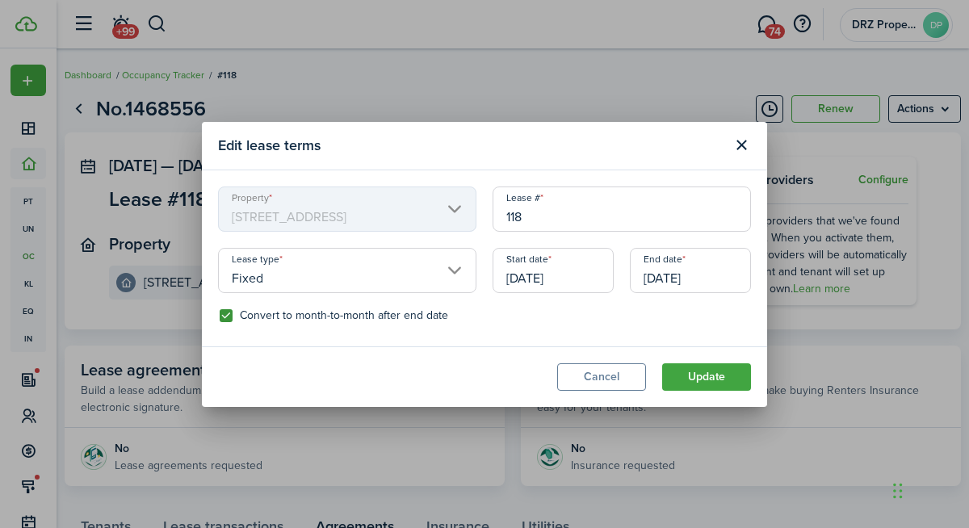
click at [668, 276] on input "[DATE]" at bounding box center [690, 270] width 121 height 45
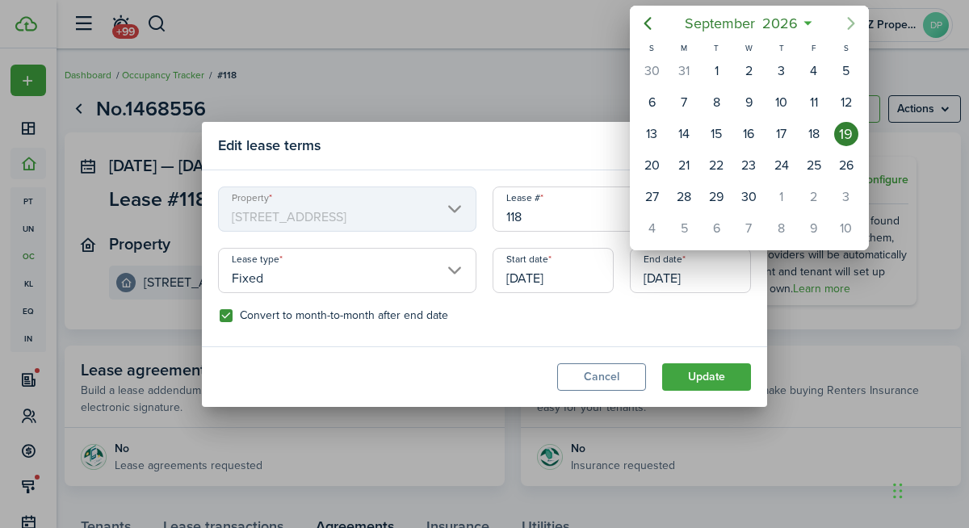
click at [846, 23] on icon "Next page" at bounding box center [850, 23] width 19 height 19
click at [693, 201] on div "30" at bounding box center [684, 197] width 32 height 31
type input "[DATE]"
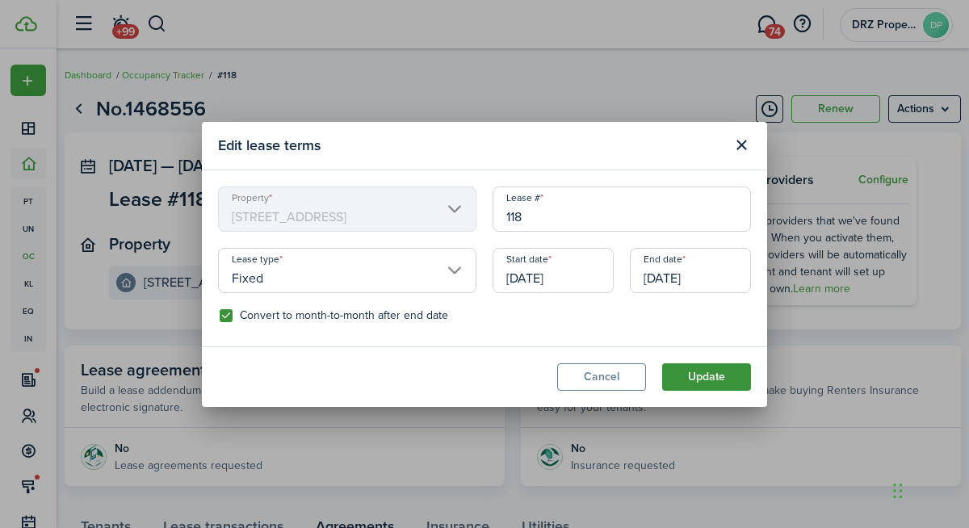
click at [701, 372] on button "Update" at bounding box center [706, 376] width 89 height 27
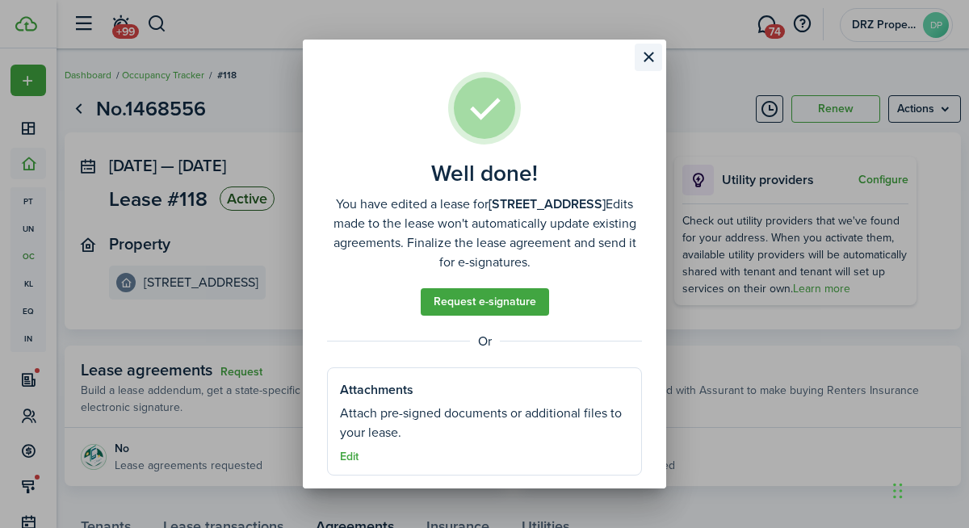
click at [652, 56] on button "Close modal" at bounding box center [648, 57] width 27 height 27
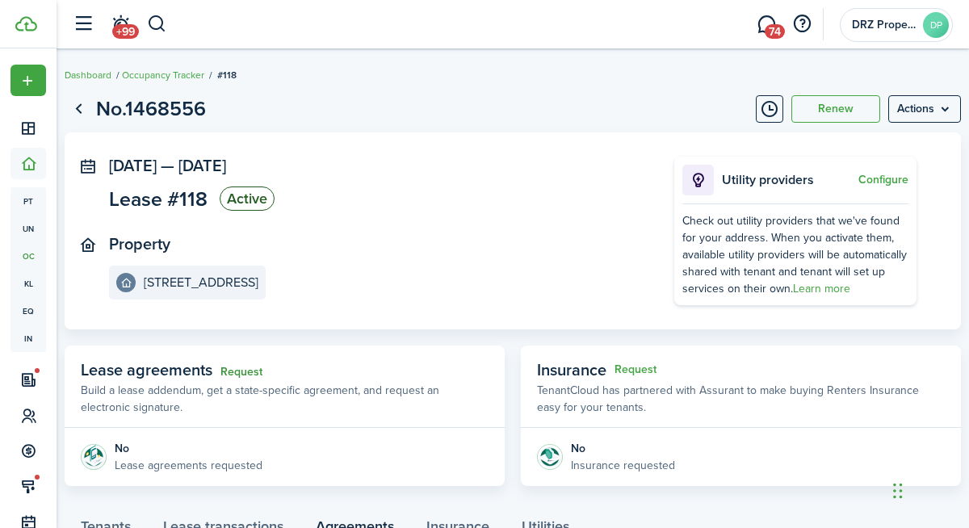
click at [241, 371] on link "Request" at bounding box center [241, 372] width 42 height 13
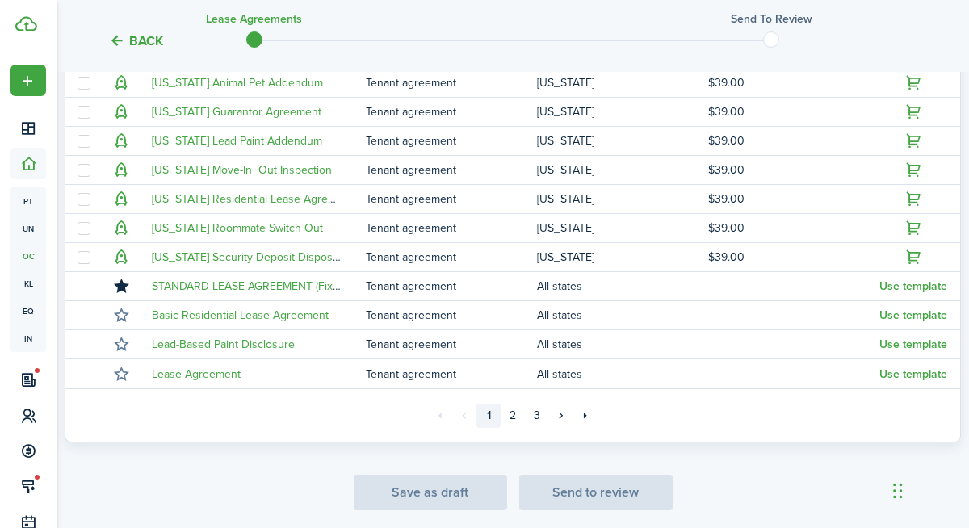
scroll to position [489, 0]
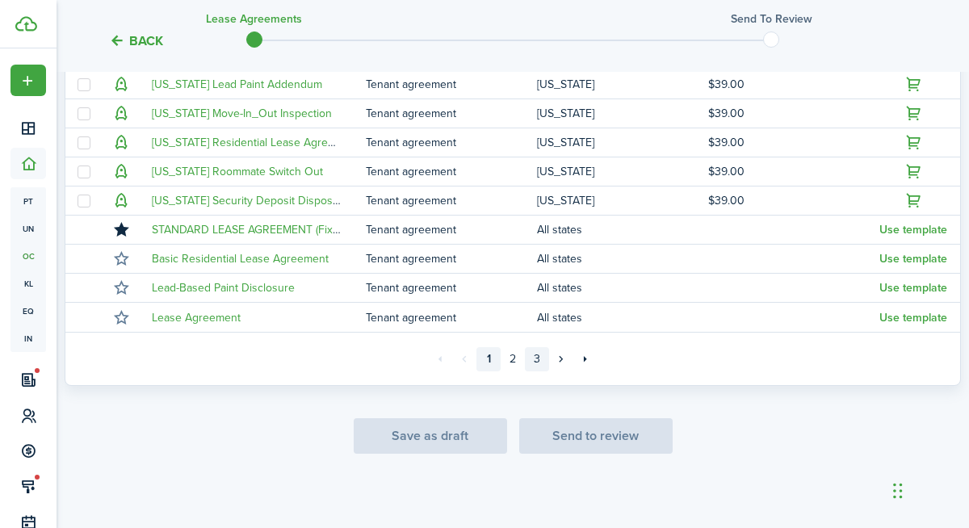
click at [538, 355] on link "3" at bounding box center [537, 359] width 24 height 24
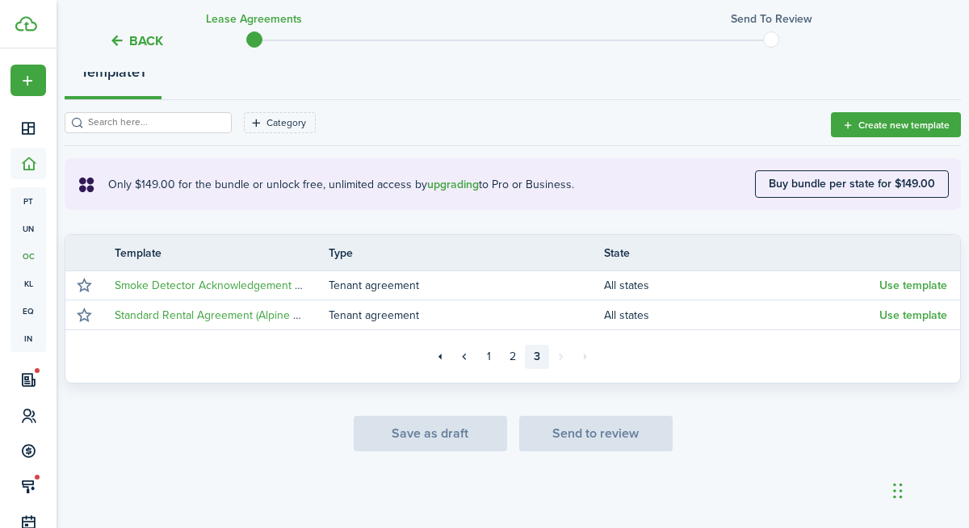
scroll to position [199, 0]
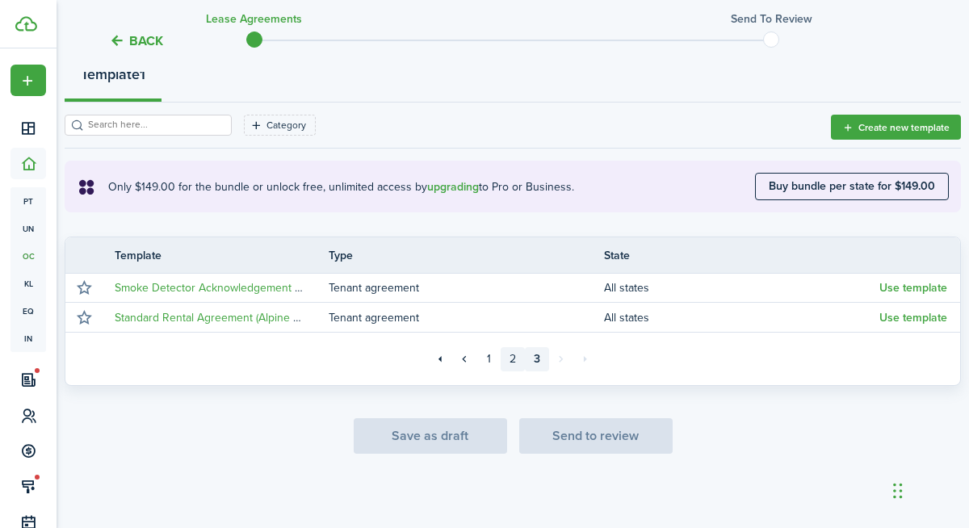
click at [513, 357] on link "2" at bounding box center [513, 359] width 24 height 24
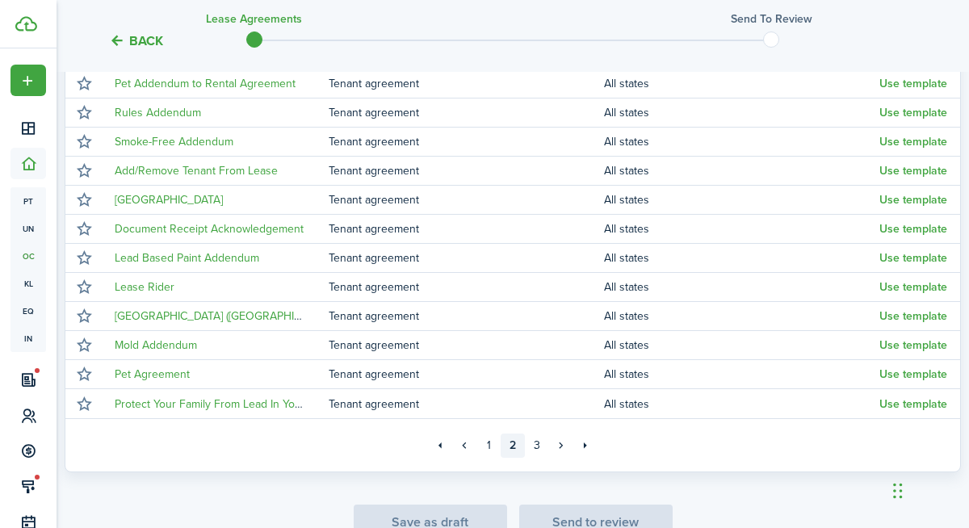
scroll to position [489, 0]
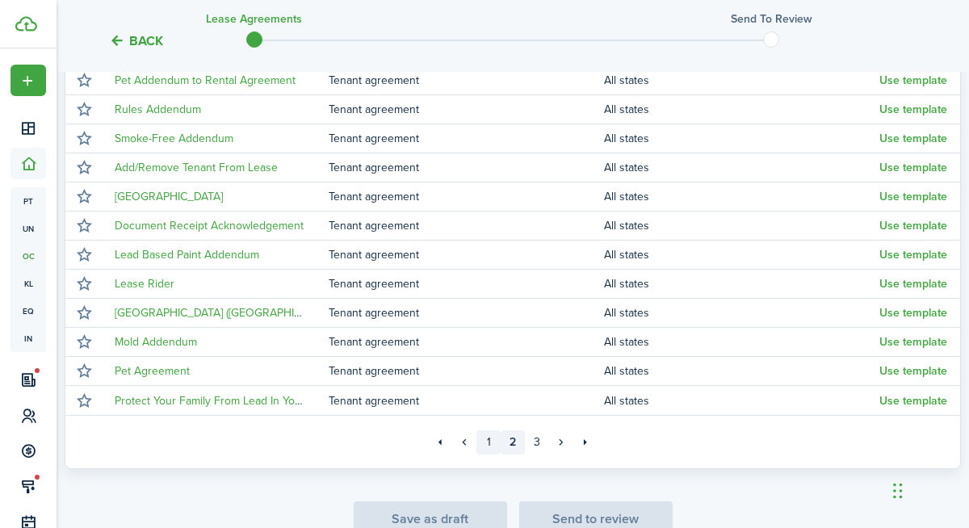
click at [497, 441] on link "1" at bounding box center [488, 442] width 24 height 24
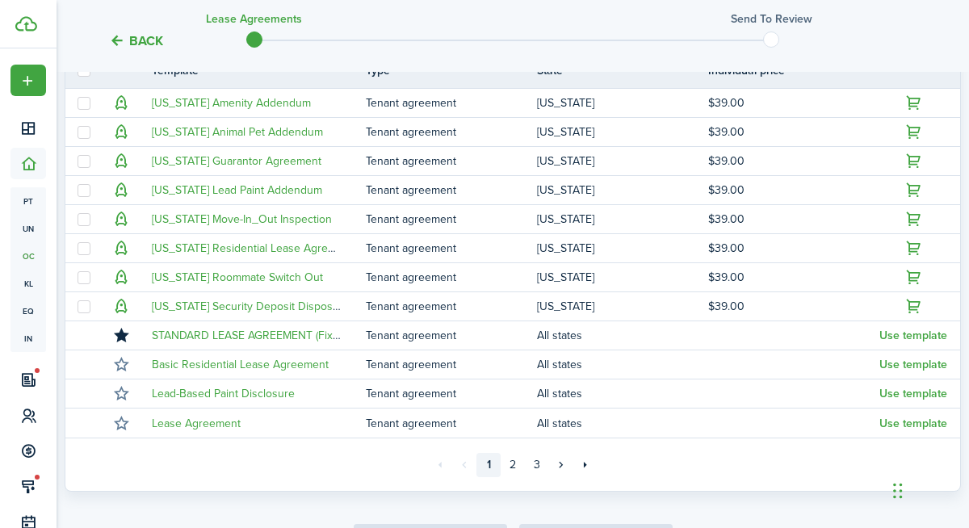
scroll to position [406, 0]
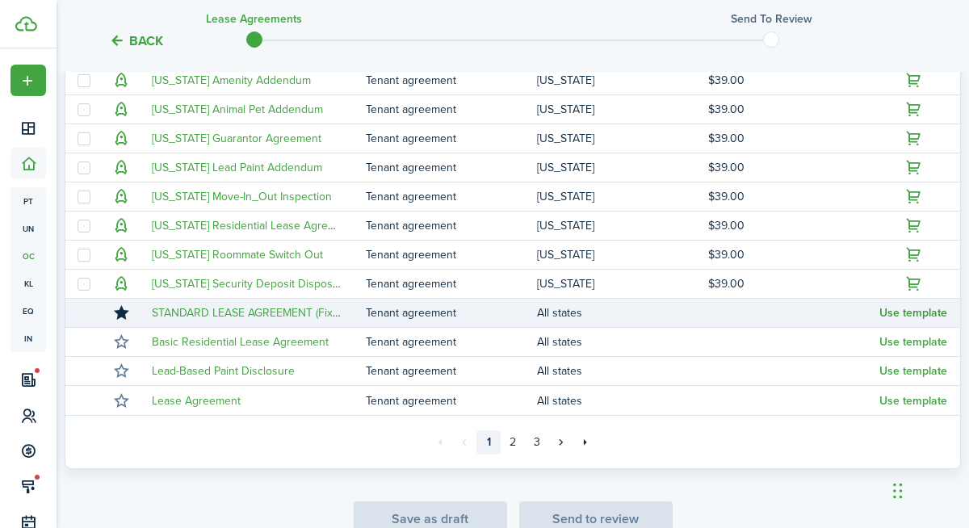
click at [871, 311] on button "Use template" at bounding box center [913, 313] width 68 height 13
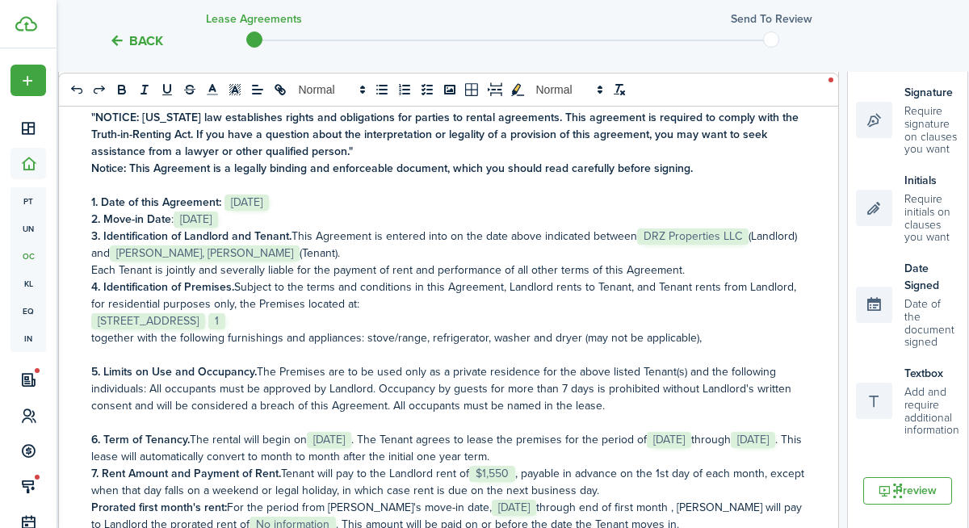
scroll to position [294, 0]
click at [673, 325] on p "﻿ [STREET_ADDRESS] ﻿ ﻿ 1 ﻿" at bounding box center [448, 321] width 715 height 17
click at [753, 340] on p "together with the following furnishings and appliances: stove/range, refrigerat…" at bounding box center [448, 338] width 715 height 17
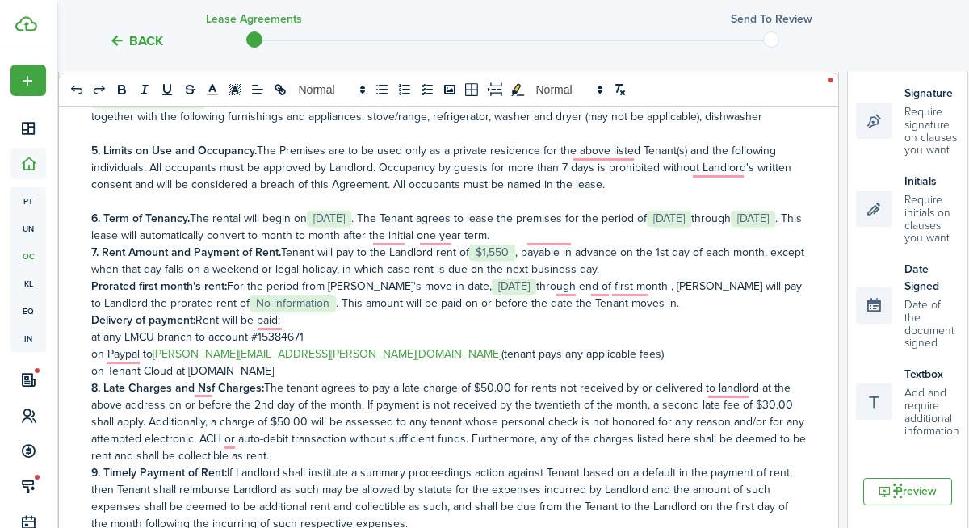
drag, startPoint x: 600, startPoint y: 307, endPoint x: 90, endPoint y: 285, distance: 510.0
click at [91, 285] on p "Prorated first month's rent: For the period from [PERSON_NAME]'s move-in date, …" at bounding box center [448, 295] width 715 height 34
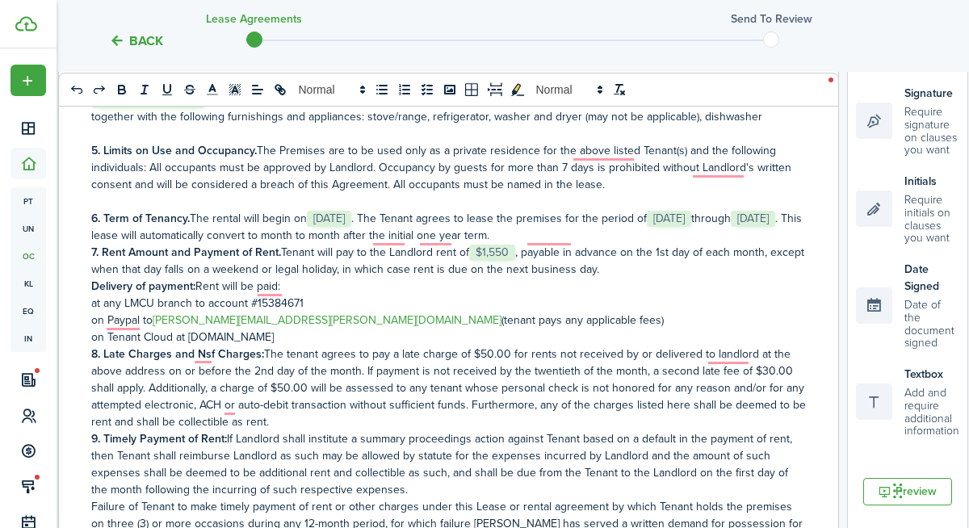
click at [447, 339] on p "on Tenant Cloud at [DOMAIN_NAME]" at bounding box center [448, 337] width 715 height 17
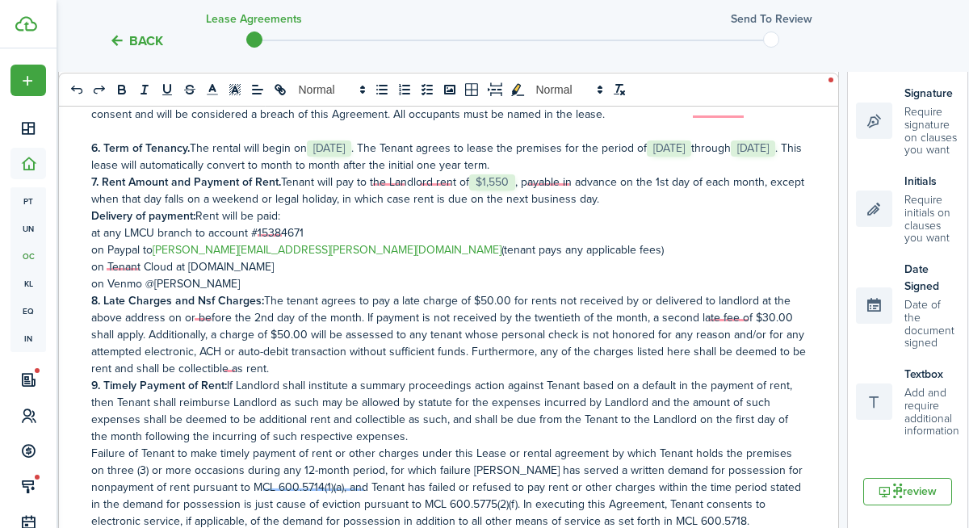
scroll to position [292, 0]
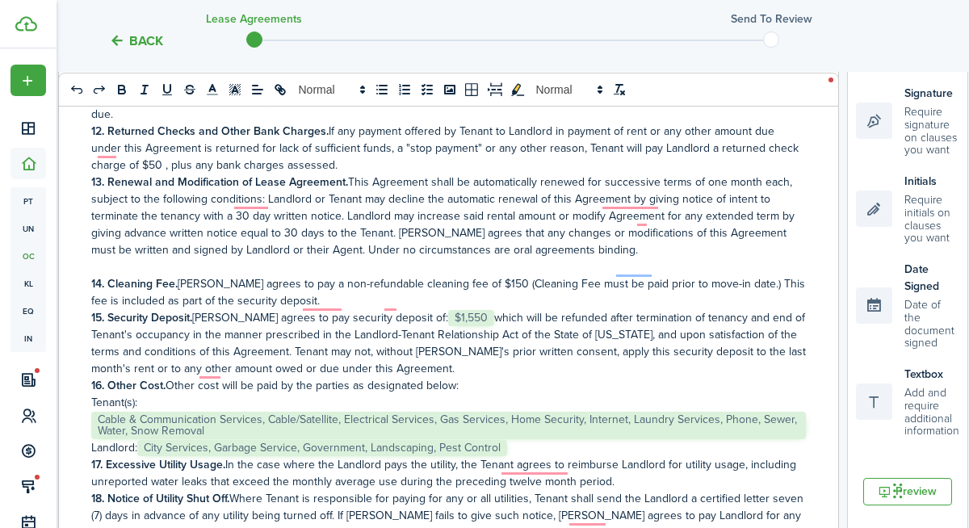
click at [476, 275] on p "14. Cleaning Fee. [PERSON_NAME] agrees to pay a non-refundable cleaning fee of …" at bounding box center [448, 292] width 715 height 34
click at [751, 283] on p "14. Cleaning Fee. [PERSON_NAME] agrees to pay a non-refundable cleaning fee of …" at bounding box center [448, 292] width 715 height 34
drag, startPoint x: 299, startPoint y: 277, endPoint x: 153, endPoint y: 280, distance: 146.2
click at [153, 280] on p "14. Cleaning Fee. [PERSON_NAME] agrees to pay a non-refundable cleaning fee of …" at bounding box center [448, 292] width 715 height 34
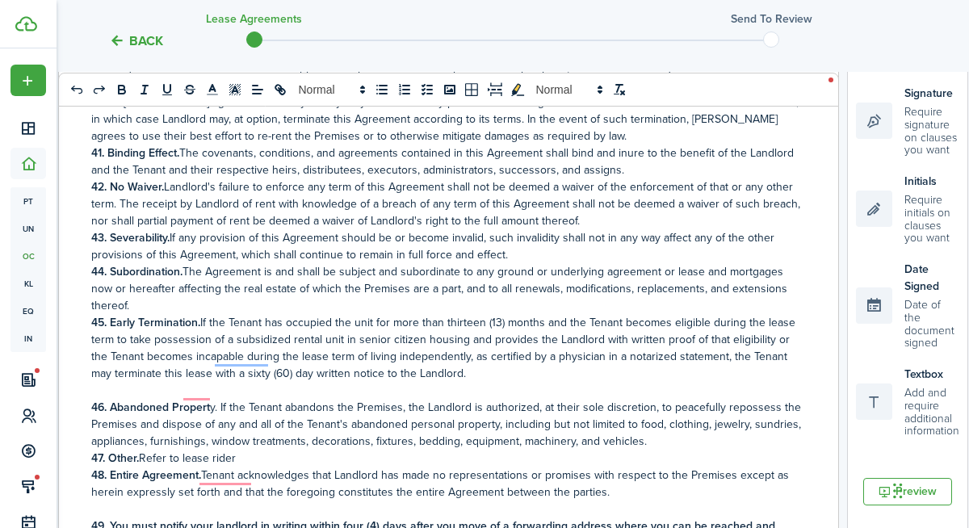
click at [747, 450] on p "47. Other. Refer to lease rider" at bounding box center [448, 458] width 715 height 17
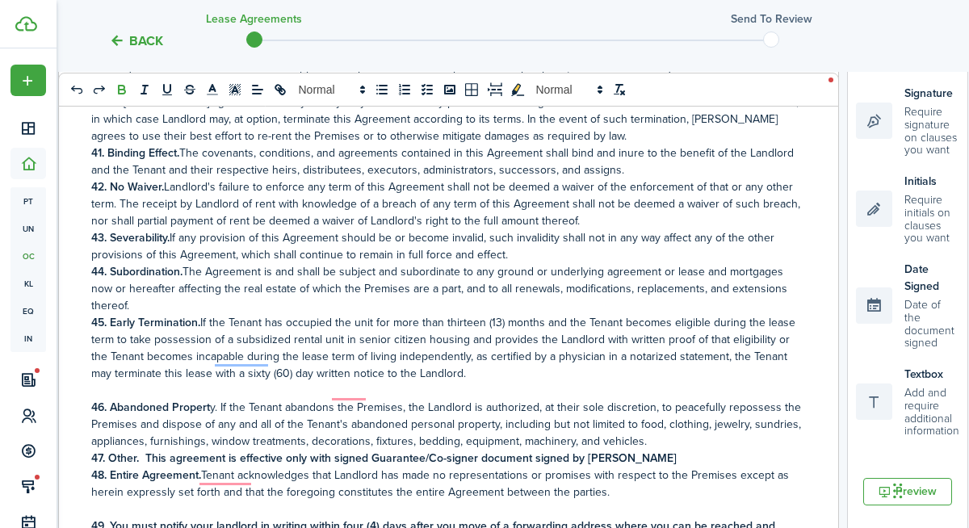
click at [335, 450] on strong "47. Other. This agreement is effective only with signed Guarantee/Co-signer doc…" at bounding box center [383, 458] width 585 height 17
drag, startPoint x: 283, startPoint y: 389, endPoint x: 224, endPoint y: 388, distance: 59.0
click at [224, 450] on strong "47. Other. This agreement is effective only with a signed Guarantee/Co-signer d…" at bounding box center [388, 458] width 595 height 17
click at [249, 450] on strong "47. Other. This agreement only with a signed Guarantee/Co-signer document signe…" at bounding box center [360, 458] width 538 height 17
click at [752, 450] on p "47. Other. This agreement only goes into effect with a signed Guarantee/Co-sign…" at bounding box center [448, 458] width 715 height 17
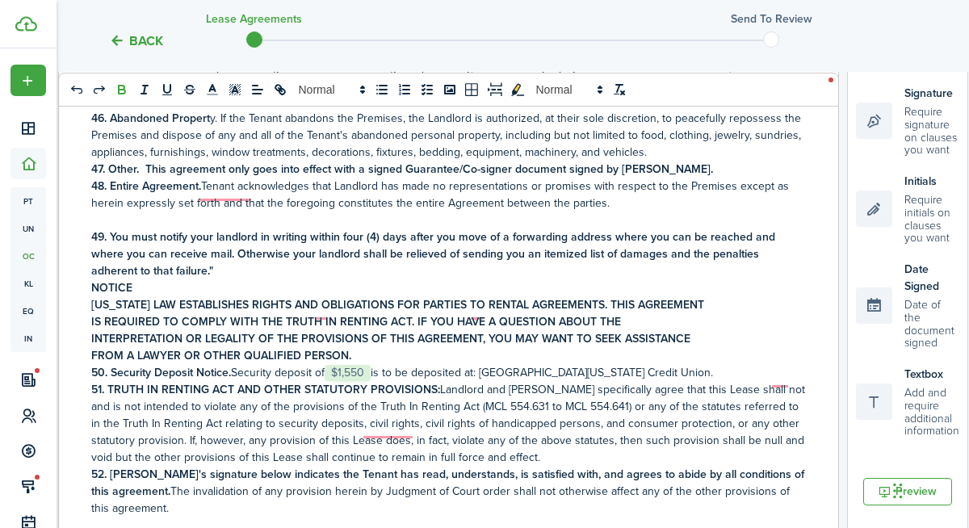
scroll to position [2928, 0]
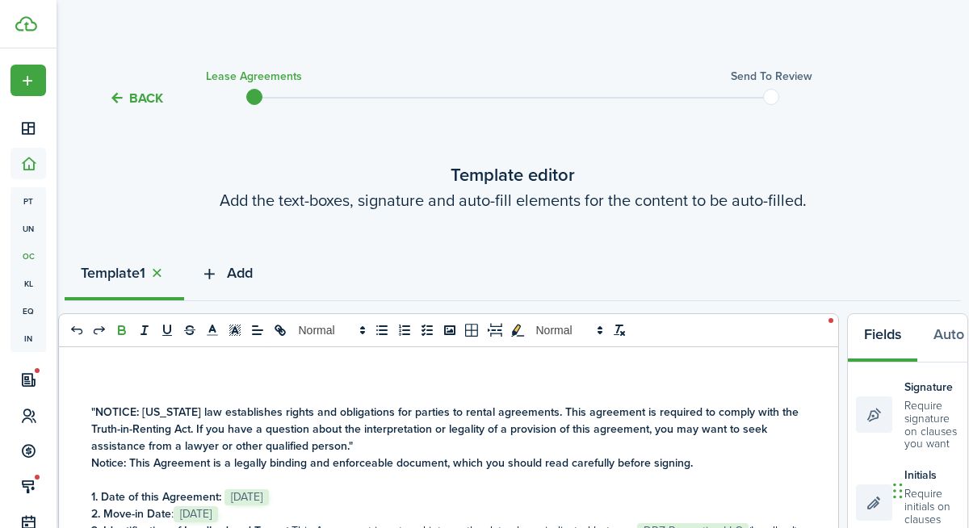
click at [245, 273] on span "Add" at bounding box center [240, 273] width 26 height 22
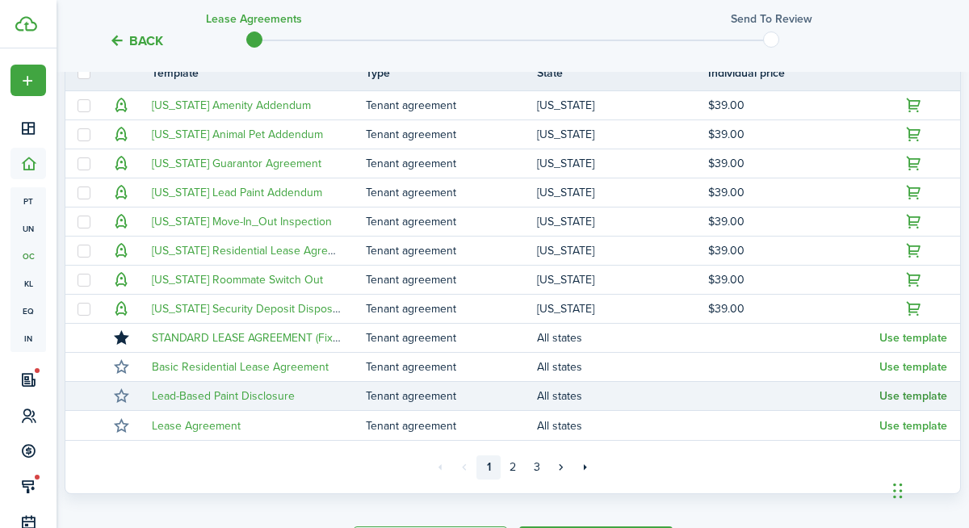
click at [871, 395] on button "Use template" at bounding box center [913, 396] width 68 height 13
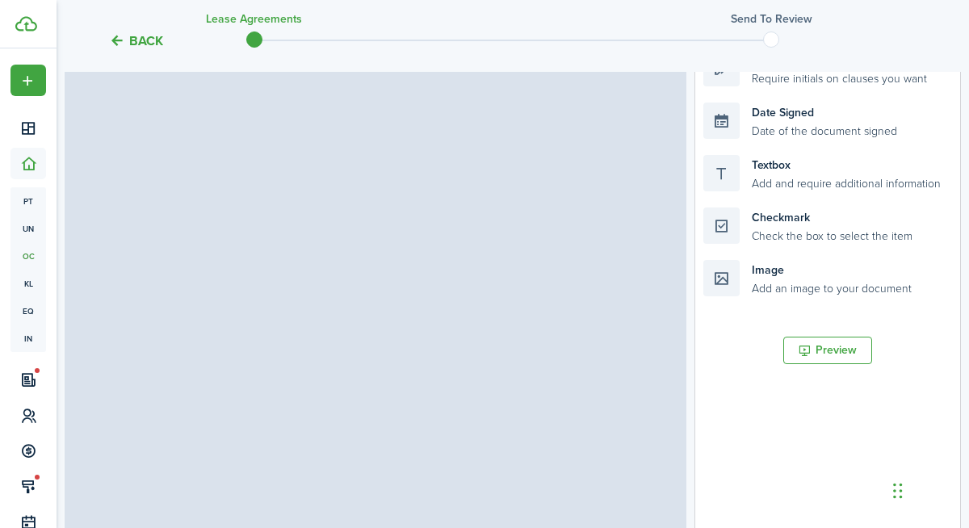
select select "fit"
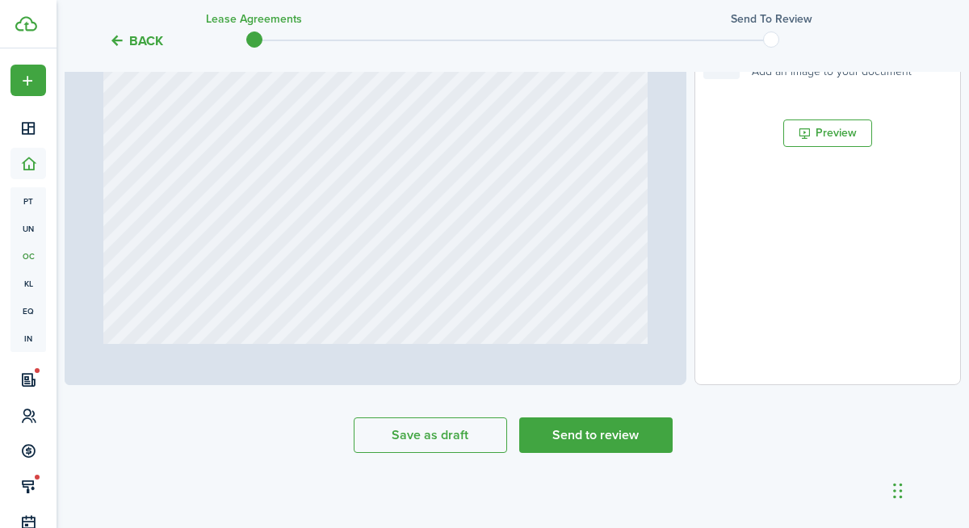
type input "20"
